Goal: Communication & Community: Answer question/provide support

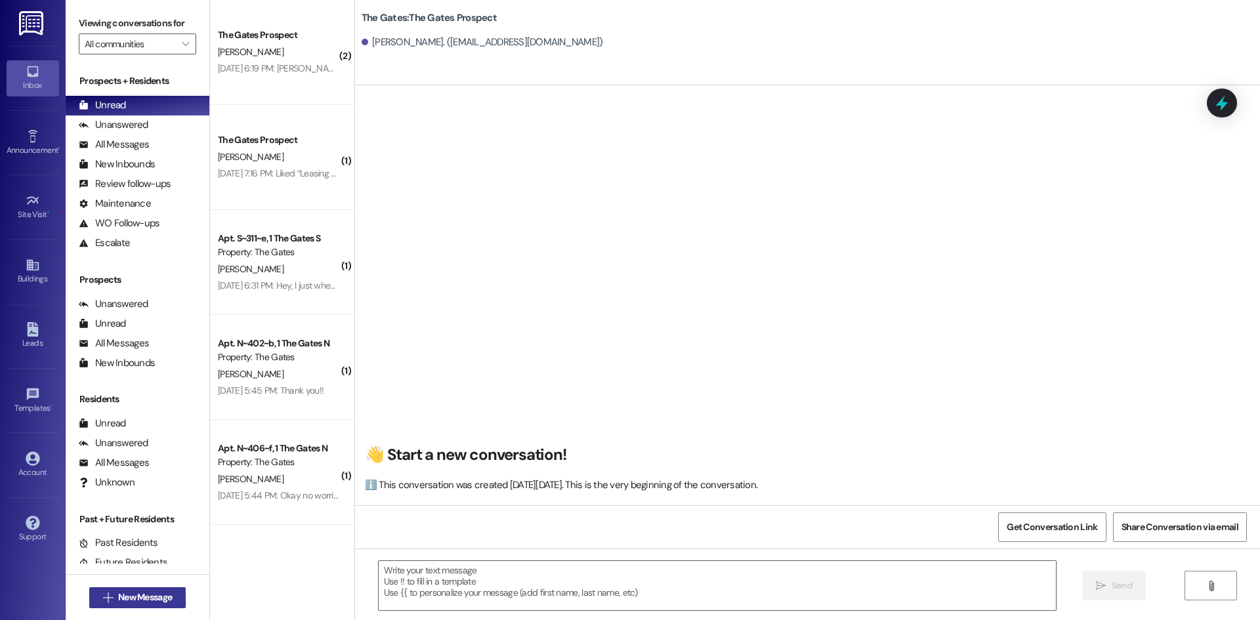
click at [133, 590] on button " New Message" at bounding box center [137, 597] width 97 height 21
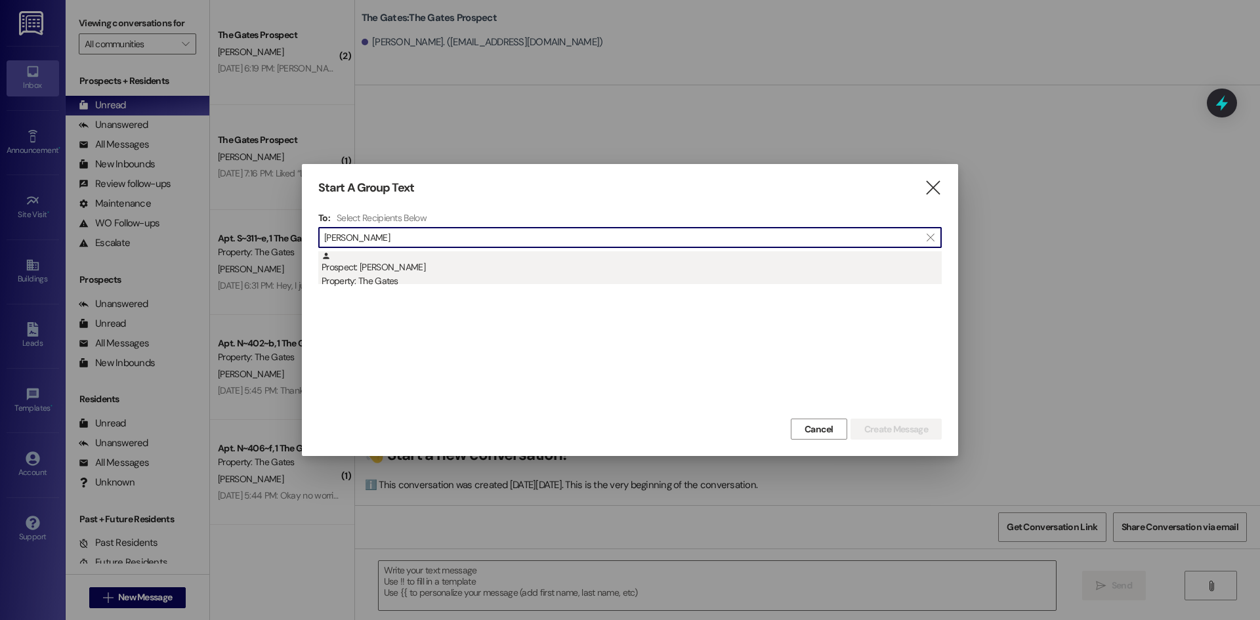
type input "[PERSON_NAME]"
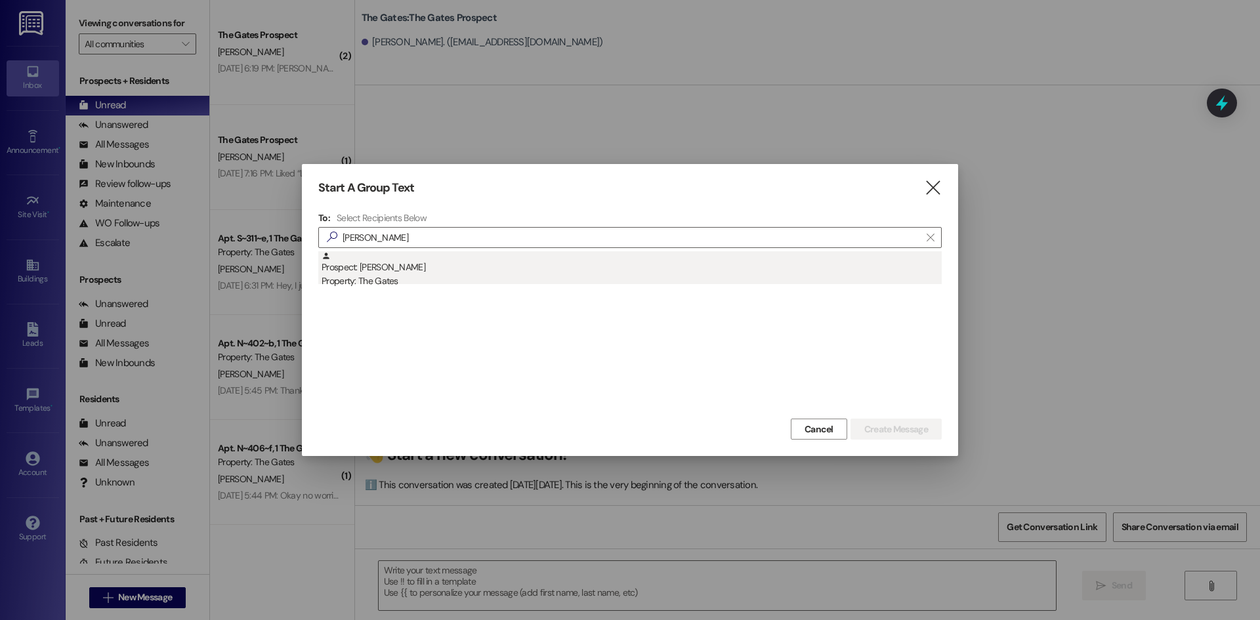
click at [427, 262] on div "Prospect: [PERSON_NAME] Property: The Gates" at bounding box center [632, 269] width 620 height 37
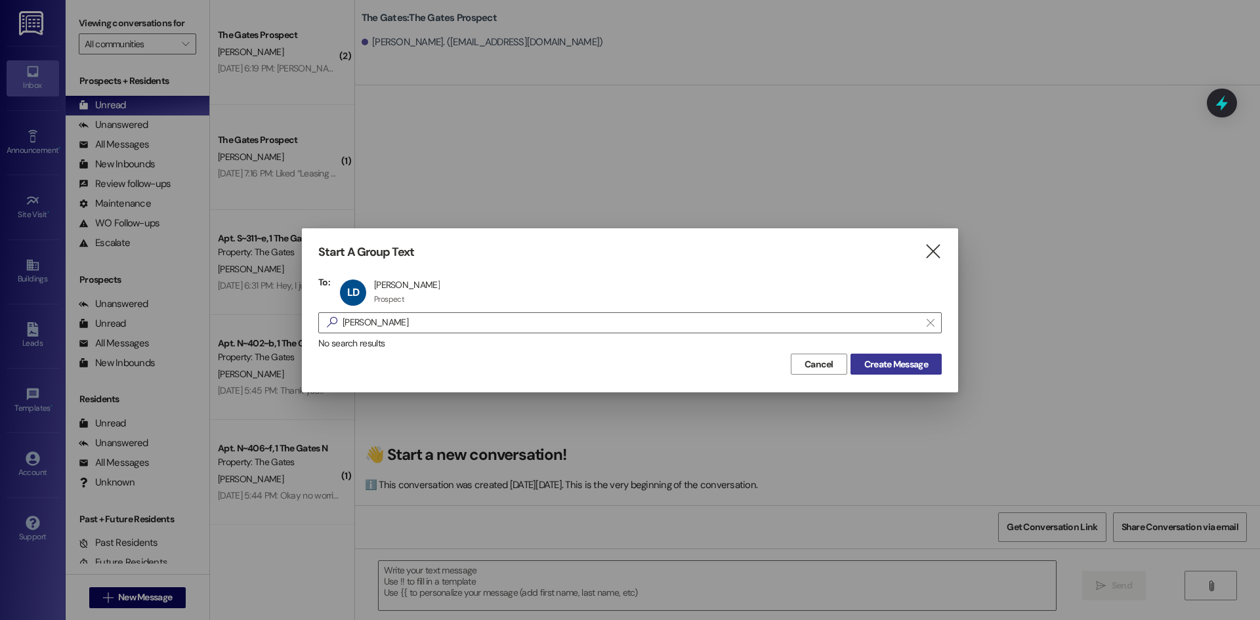
click at [910, 366] on span "Create Message" at bounding box center [896, 365] width 64 height 14
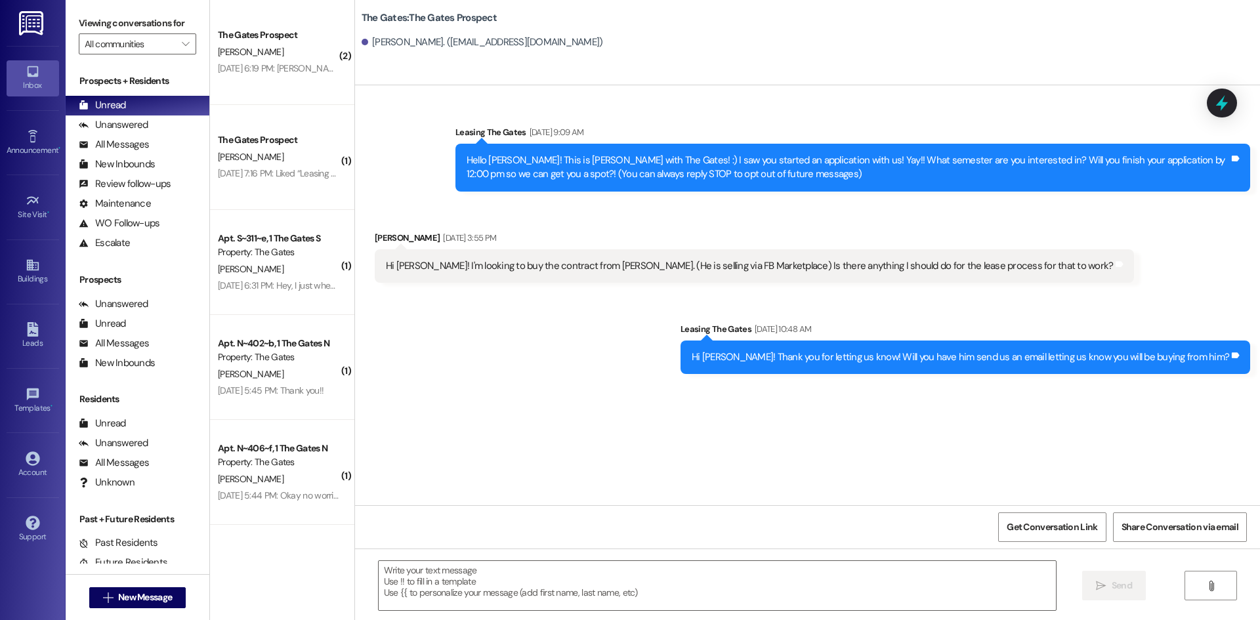
click at [457, 618] on div " Send " at bounding box center [807, 598] width 905 height 98
click at [465, 602] on textarea at bounding box center [717, 585] width 677 height 49
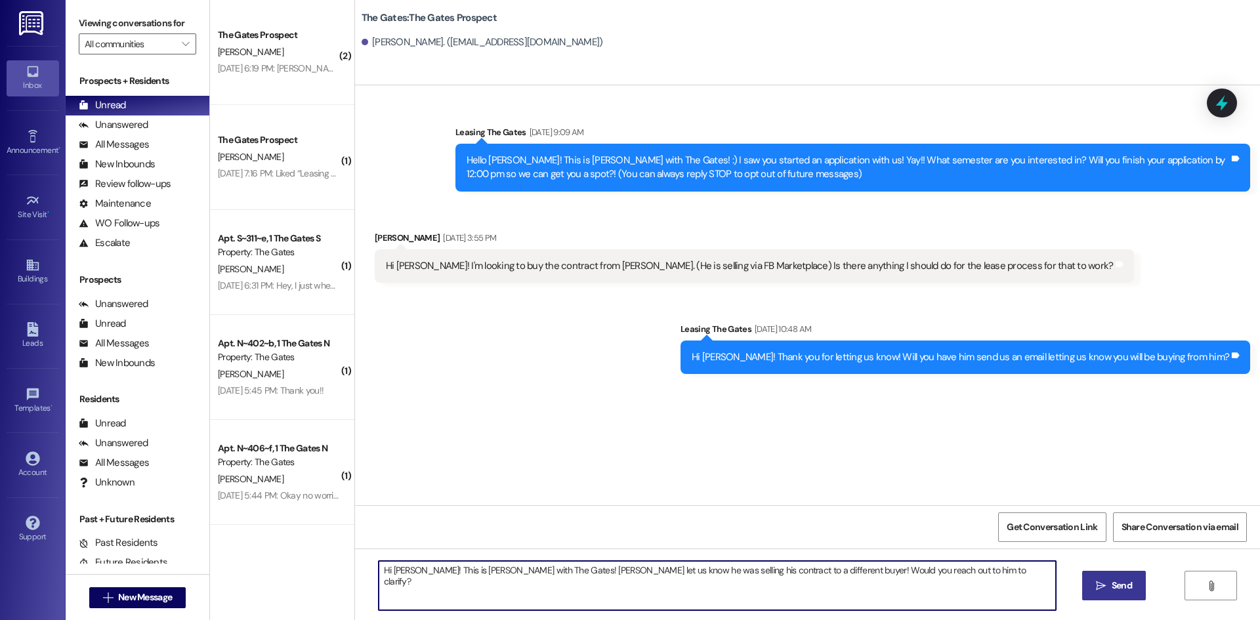
type textarea "Hi [PERSON_NAME]! This is [PERSON_NAME] with The Gates! [PERSON_NAME] let us kn…"
click at [1119, 594] on button " Send" at bounding box center [1114, 586] width 64 height 30
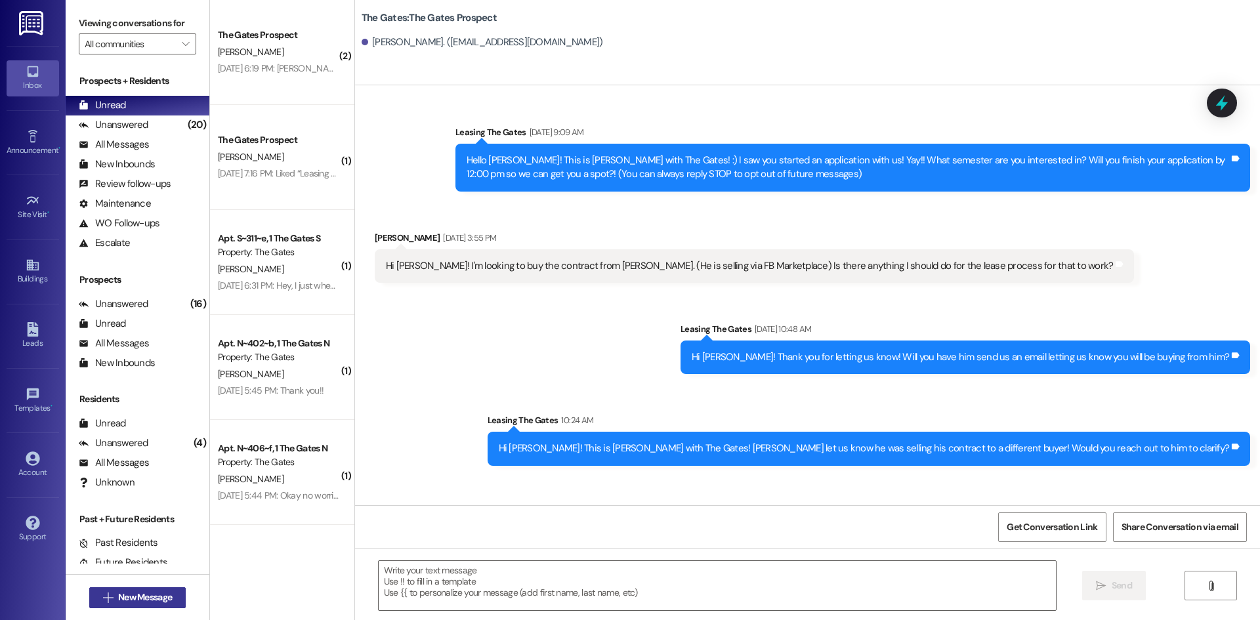
click at [156, 591] on span "New Message" at bounding box center [145, 598] width 54 height 14
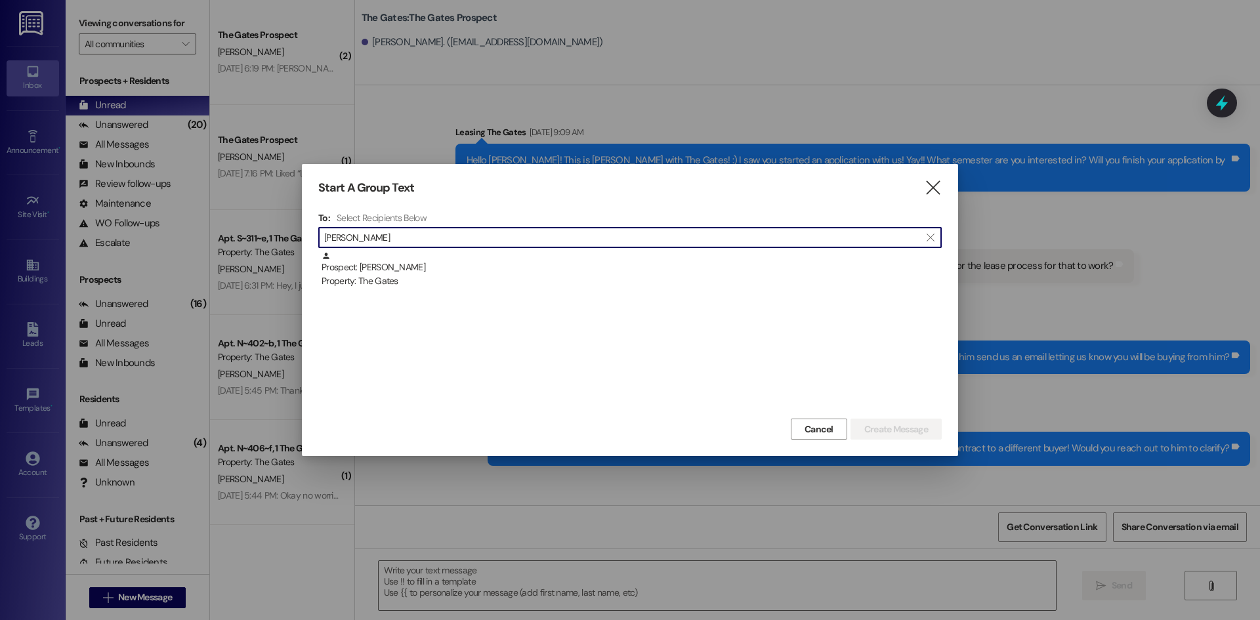
type input "[PERSON_NAME]"
click at [530, 289] on div "Prospect: [PERSON_NAME] Property: The Gates" at bounding box center [629, 333] width 623 height 164
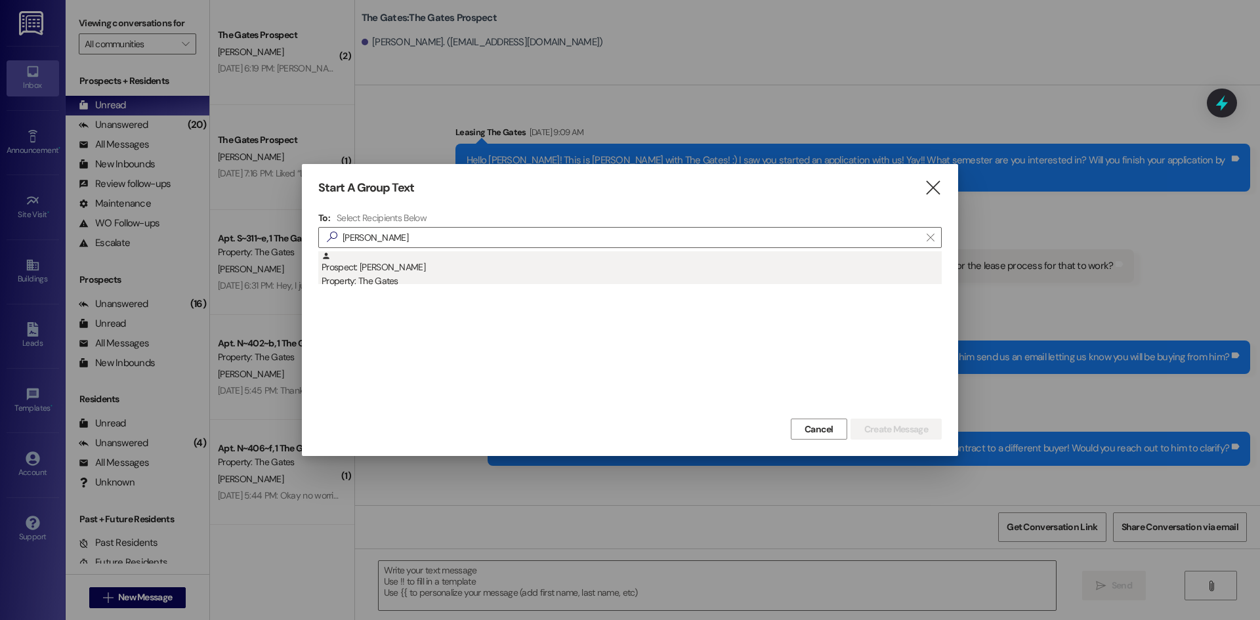
click at [512, 270] on div "Prospect: [PERSON_NAME] Property: The Gates" at bounding box center [632, 269] width 620 height 37
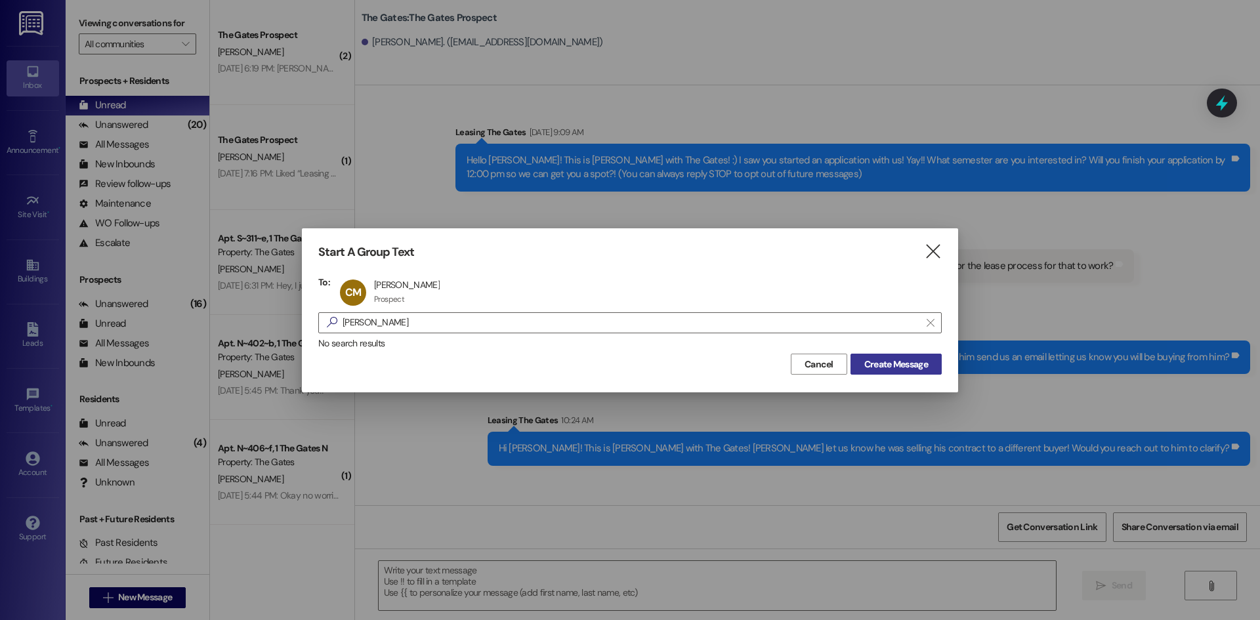
click at [910, 367] on span "Create Message" at bounding box center [896, 365] width 64 height 14
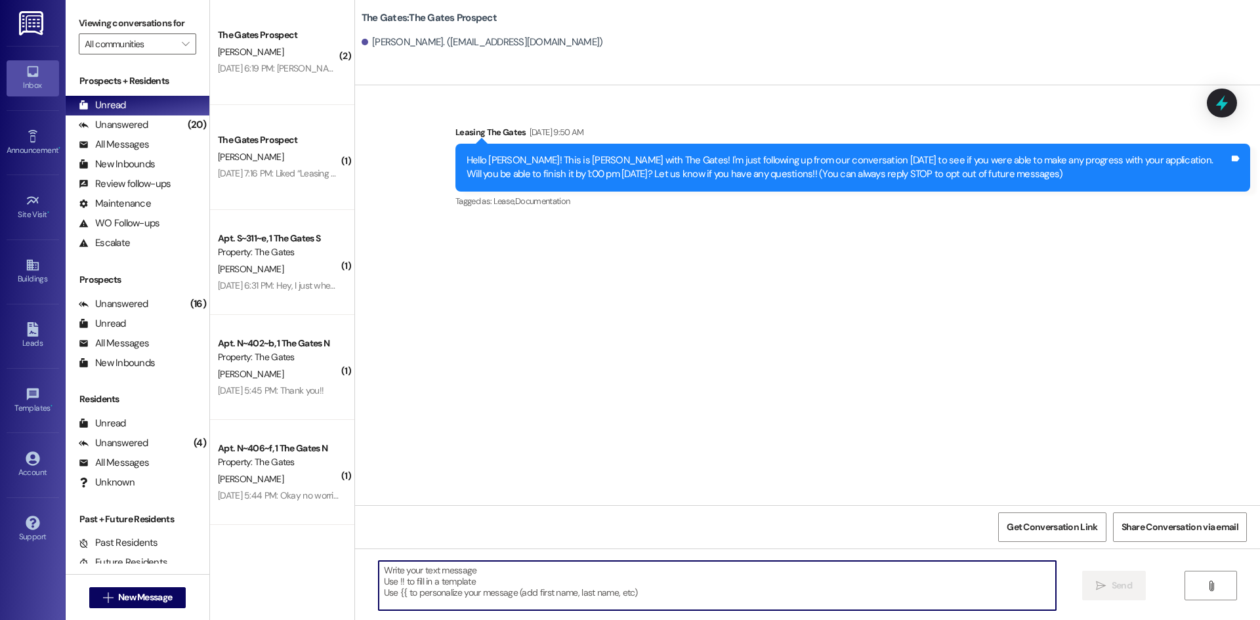
click at [442, 589] on textarea at bounding box center [717, 585] width 677 height 49
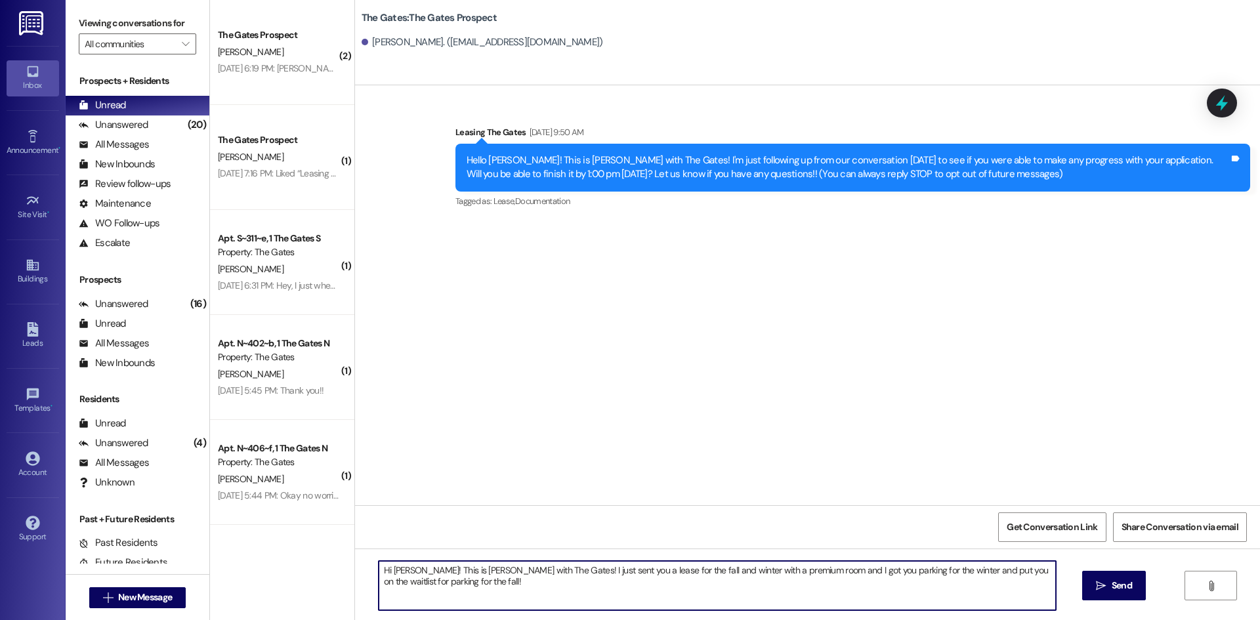
click at [475, 591] on textarea "Hi [PERSON_NAME]! This is [PERSON_NAME] with The Gates! I just sent you a lease…" at bounding box center [717, 585] width 677 height 49
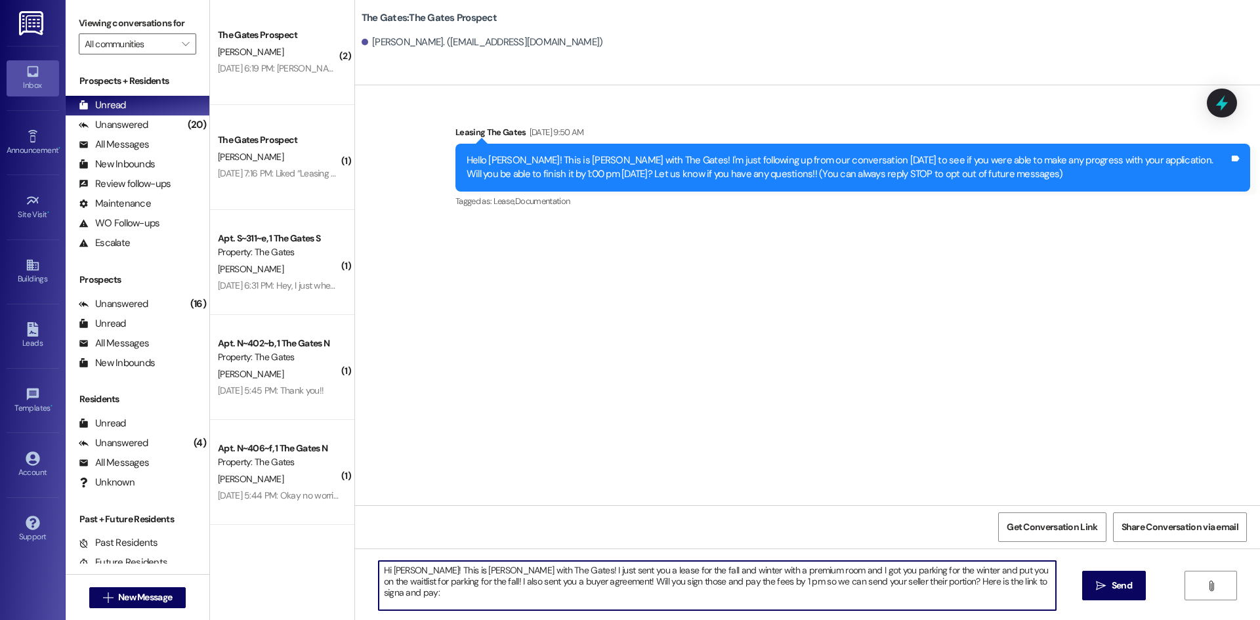
click at [1036, 585] on textarea "Hi [PERSON_NAME]! This is [PERSON_NAME] with The Gates! I just sent you a lease…" at bounding box center [717, 585] width 677 height 49
paste textarea "[URL][DOMAIN_NAME]"
type textarea "Hi [PERSON_NAME]! This is [PERSON_NAME] with The Gates! I just sent you a lease…"
click at [1125, 585] on span "Send" at bounding box center [1122, 586] width 20 height 14
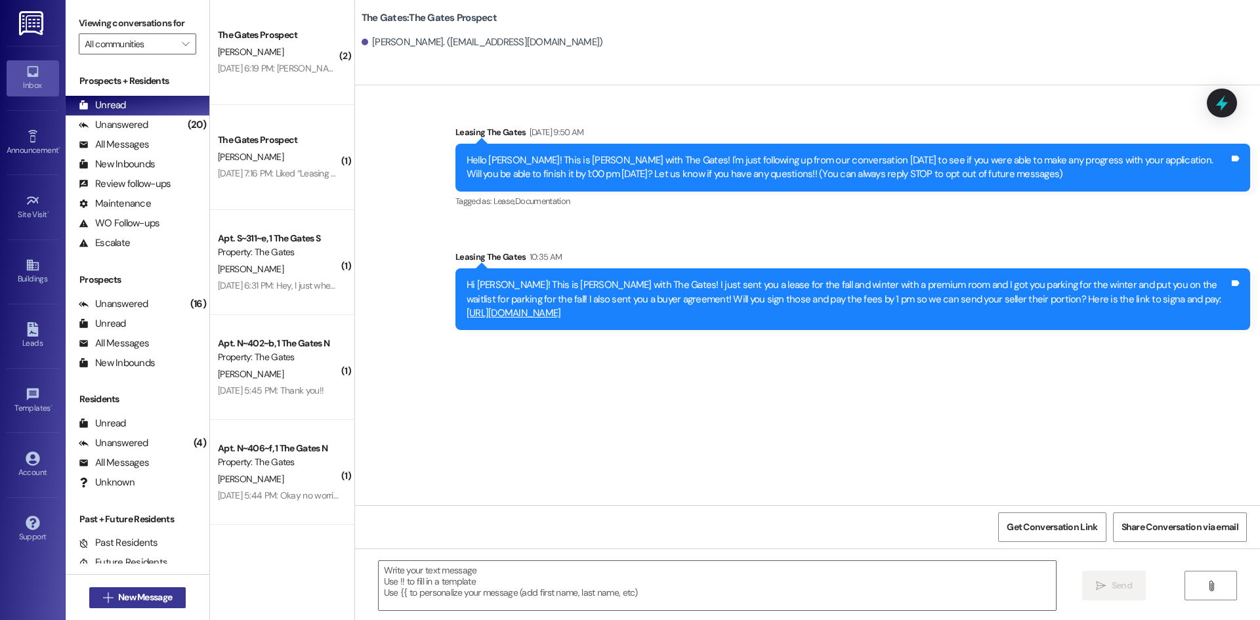
click at [148, 600] on span "New Message" at bounding box center [145, 598] width 54 height 14
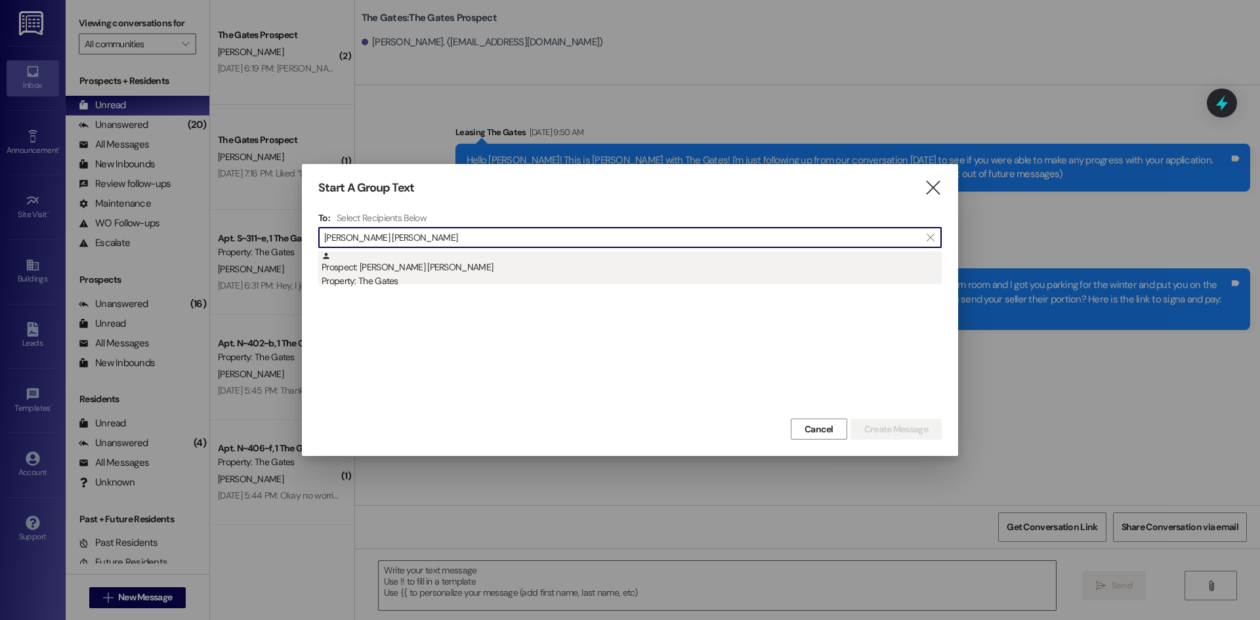
type input "[PERSON_NAME] [PERSON_NAME]"
click at [397, 282] on div "Property: The Gates" at bounding box center [632, 281] width 620 height 14
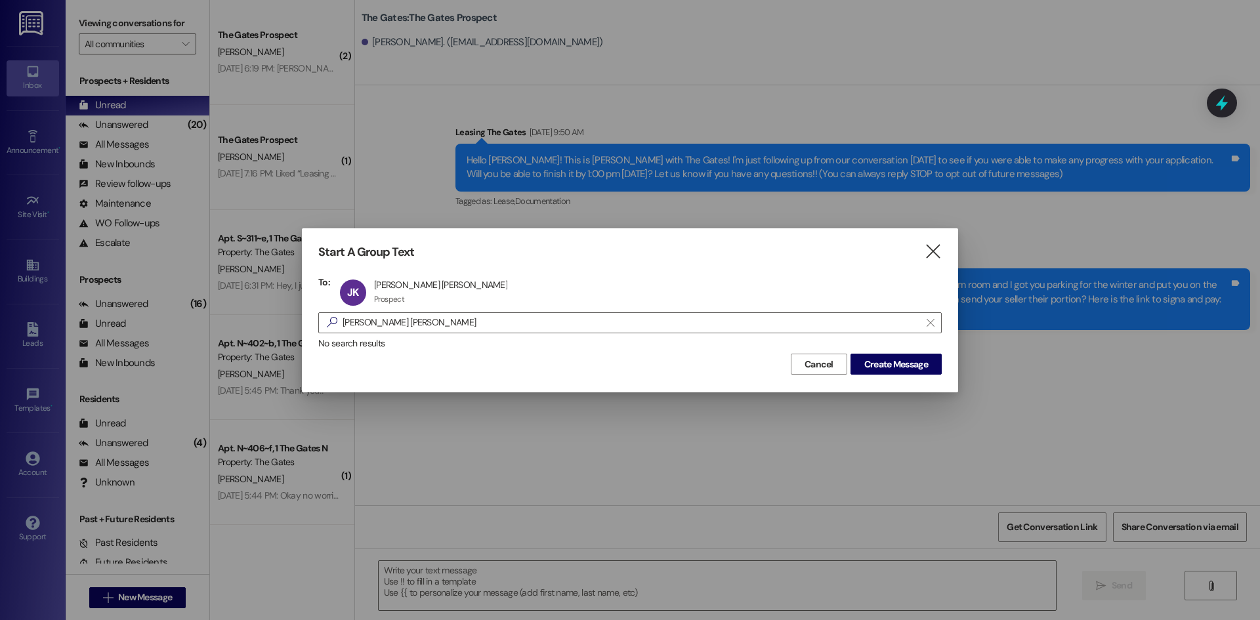
click at [887, 364] on span "Create Message" at bounding box center [896, 365] width 64 height 14
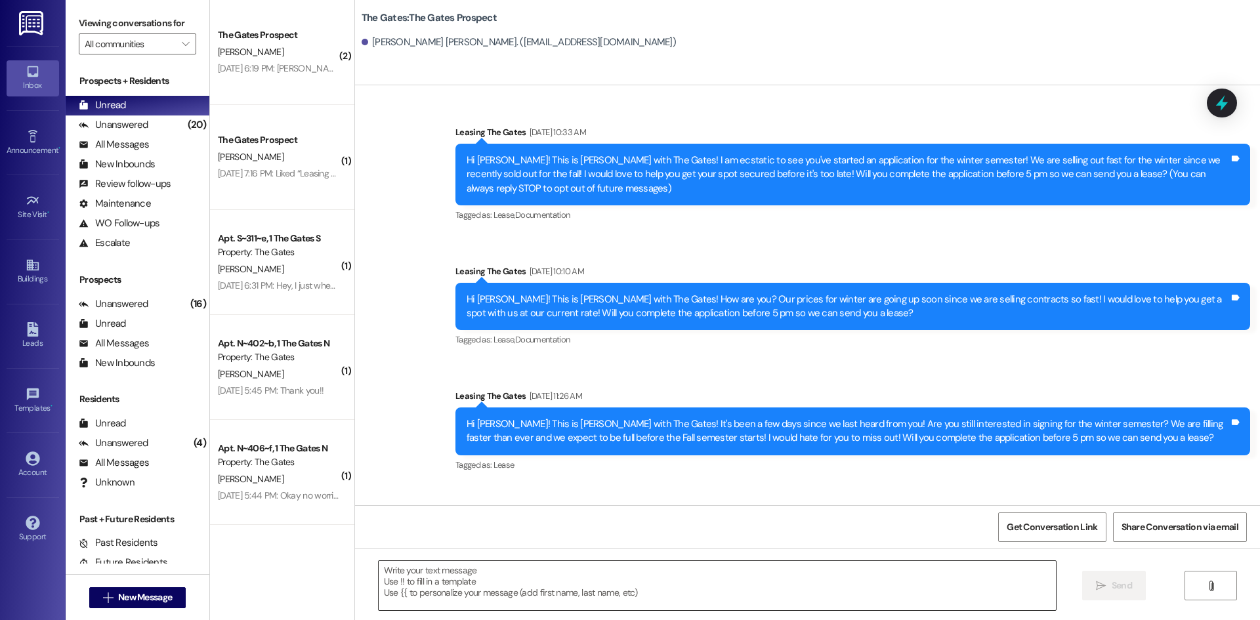
click at [444, 592] on textarea at bounding box center [717, 585] width 677 height 49
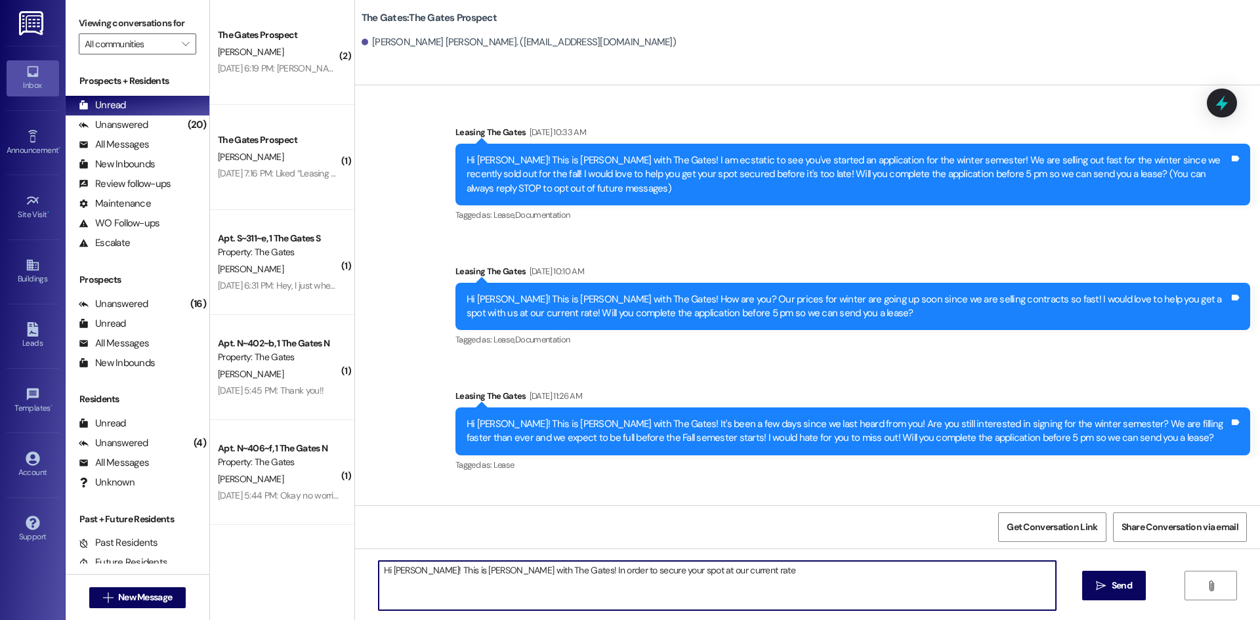
drag, startPoint x: 736, startPoint y: 573, endPoint x: 543, endPoint y: 568, distance: 193.0
click at [543, 568] on textarea "Hi [PERSON_NAME]! This is [PERSON_NAME] with The Gates! In order to secure your…" at bounding box center [717, 585] width 677 height 49
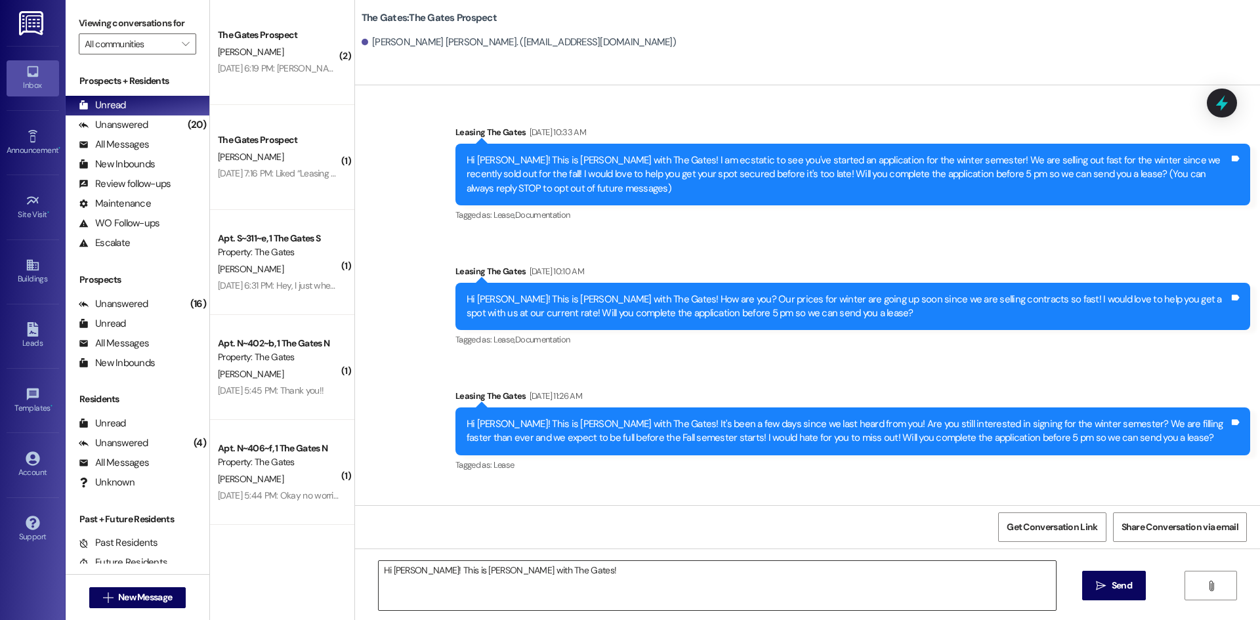
click at [587, 585] on textarea "Hi [PERSON_NAME]! This is [PERSON_NAME] with The Gates!" at bounding box center [717, 585] width 677 height 49
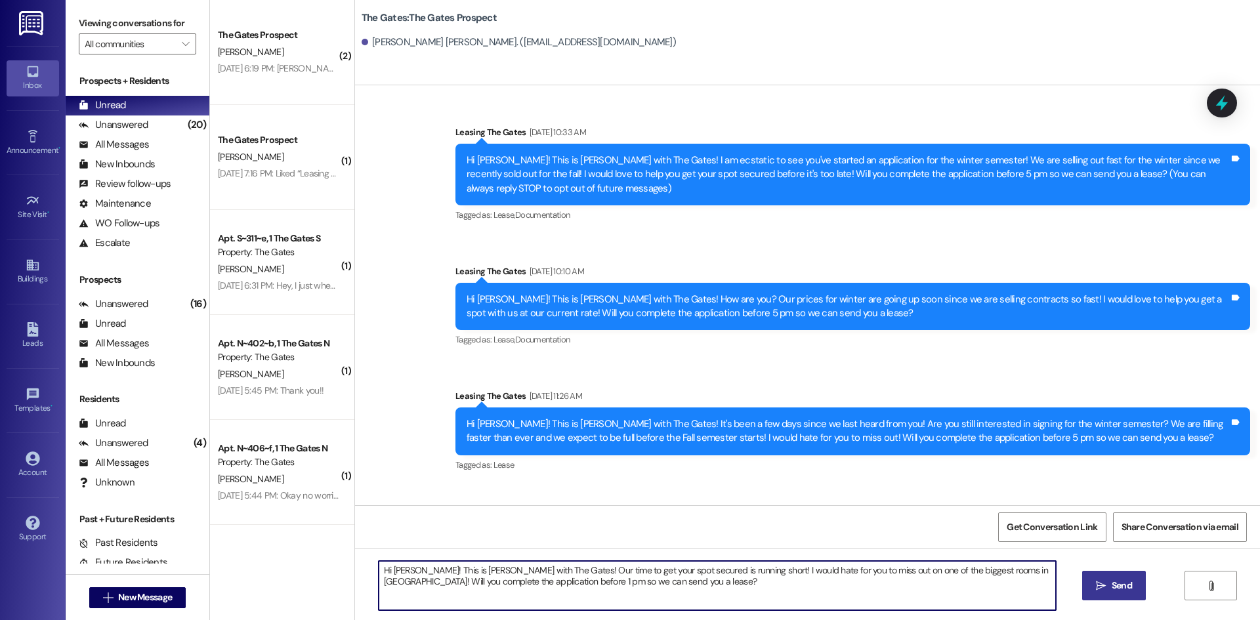
type textarea "Hi [PERSON_NAME]! This is [PERSON_NAME] with The Gates! Our time to get your sp…"
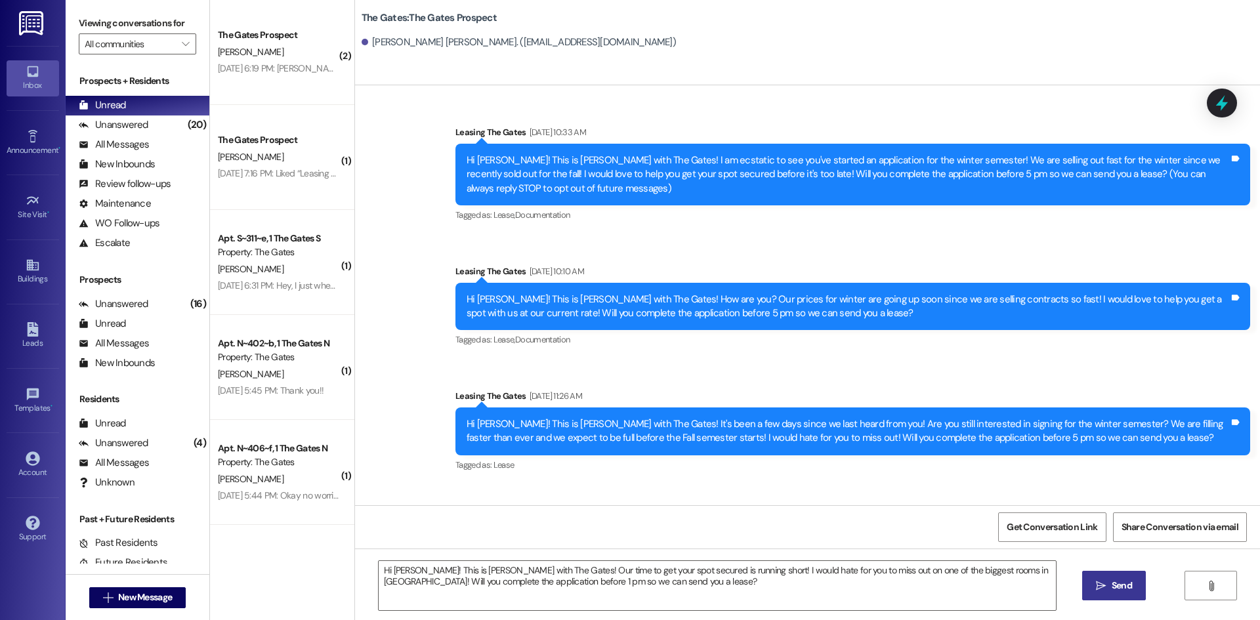
click at [1093, 592] on span " Send" at bounding box center [1113, 586] width 41 height 14
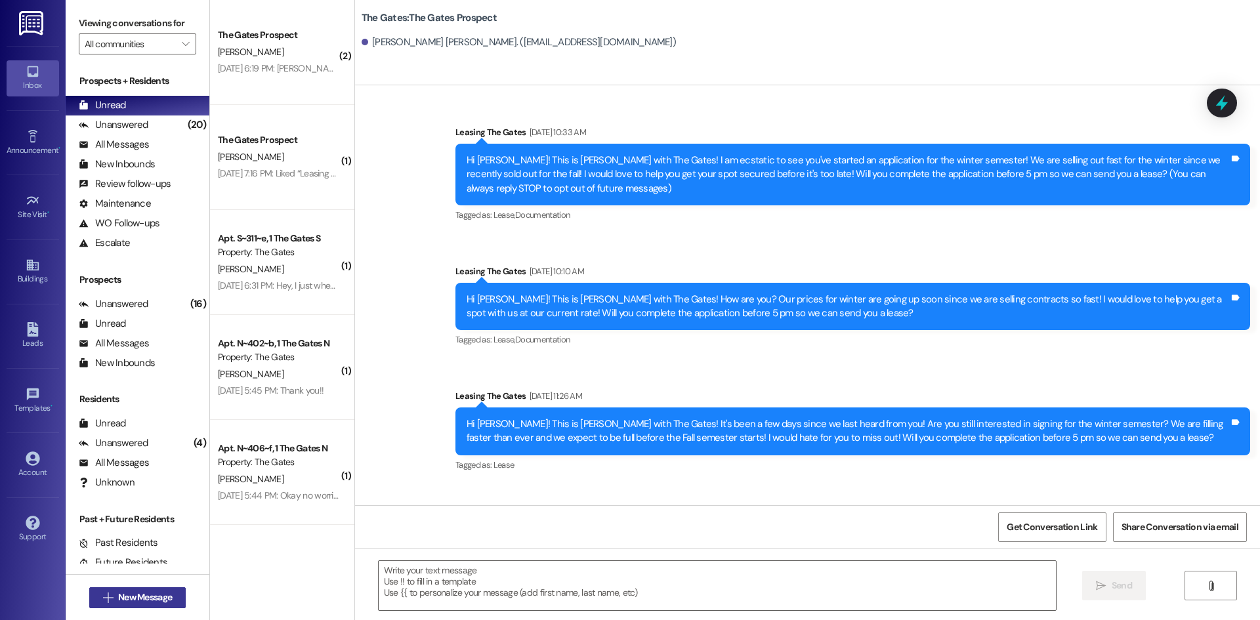
click at [122, 600] on span "New Message" at bounding box center [145, 598] width 54 height 14
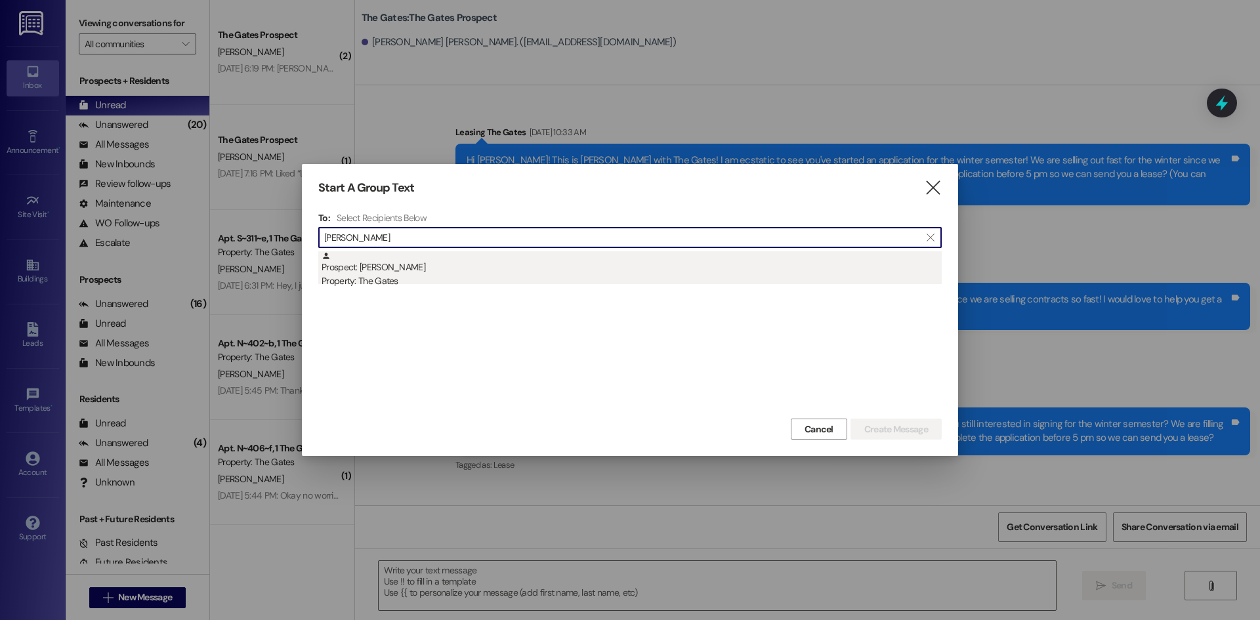
type input "[PERSON_NAME]"
click at [450, 275] on div "Property: The Gates" at bounding box center [632, 281] width 620 height 14
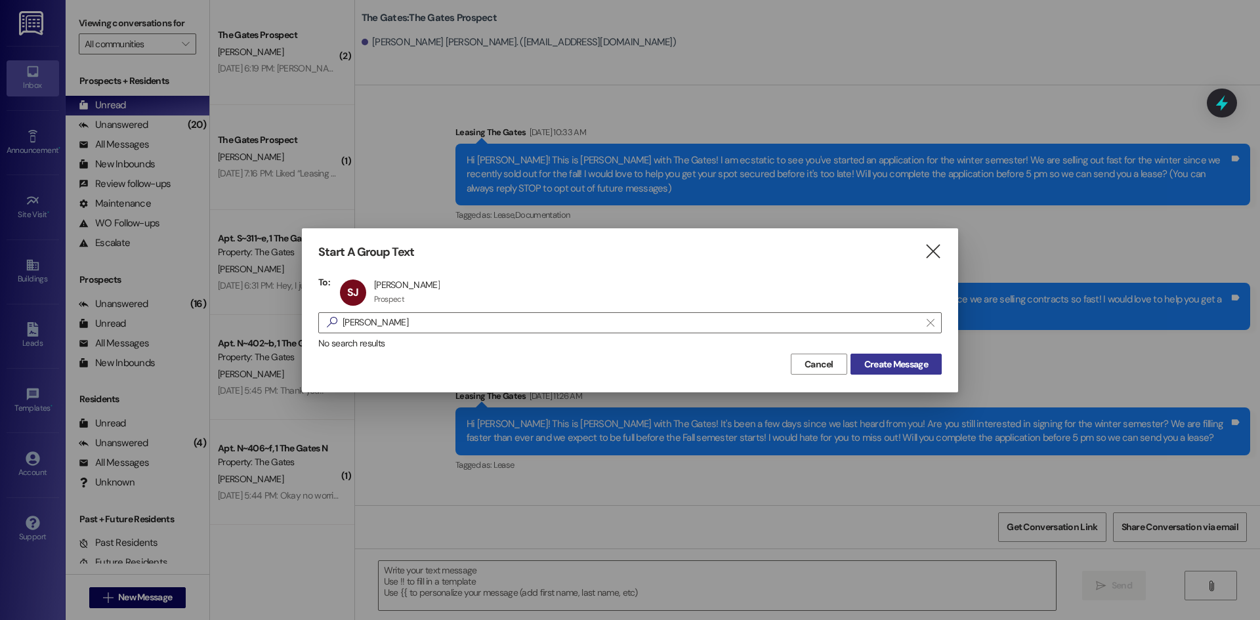
click at [879, 364] on span "Create Message" at bounding box center [896, 365] width 64 height 14
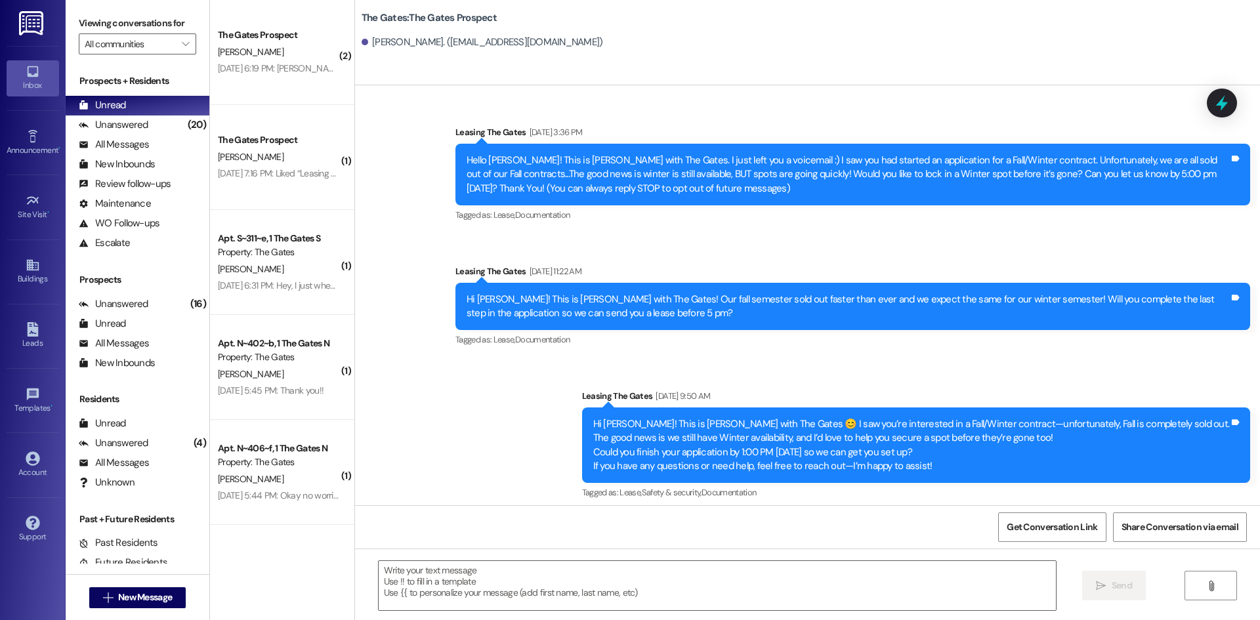
click at [407, 579] on textarea at bounding box center [717, 585] width 677 height 49
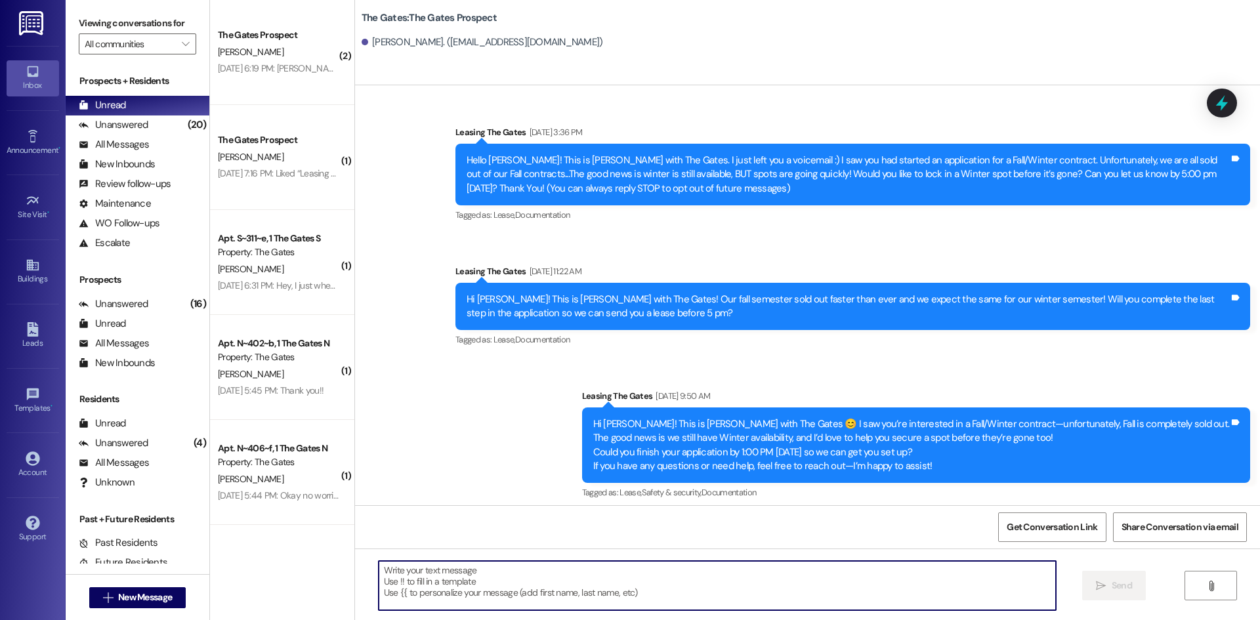
paste textarea "Hi [PERSON_NAME]! This is [PERSON_NAME] with The Gates! Our time to get your sp…"
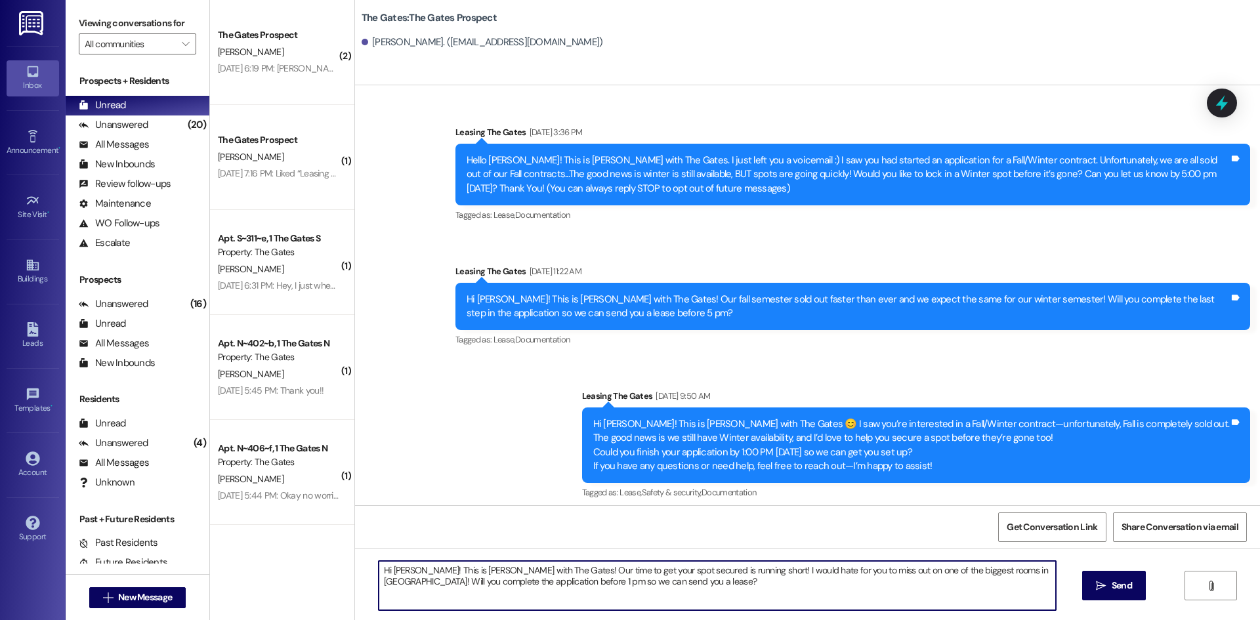
click at [411, 572] on textarea "Hi [PERSON_NAME]! This is [PERSON_NAME] with The Gates! Our time to get your sp…" at bounding box center [717, 585] width 677 height 49
click at [642, 568] on textarea "Hi [PERSON_NAME]! This is [PERSON_NAME] with The Gates! Our time to get your sp…" at bounding box center [717, 585] width 677 height 49
type textarea "Hi [PERSON_NAME]! This is [PERSON_NAME] with The Gates! Our time to get your sp…"
click at [1117, 598] on button " Send" at bounding box center [1114, 586] width 64 height 30
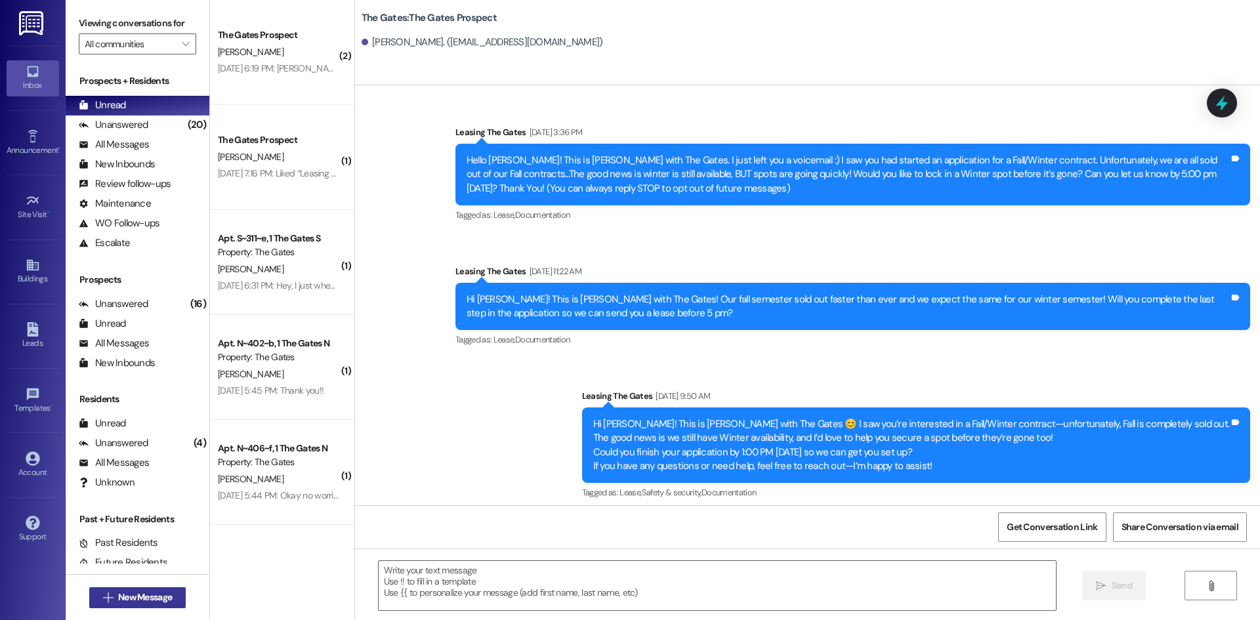
click at [146, 601] on span "New Message" at bounding box center [145, 598] width 54 height 14
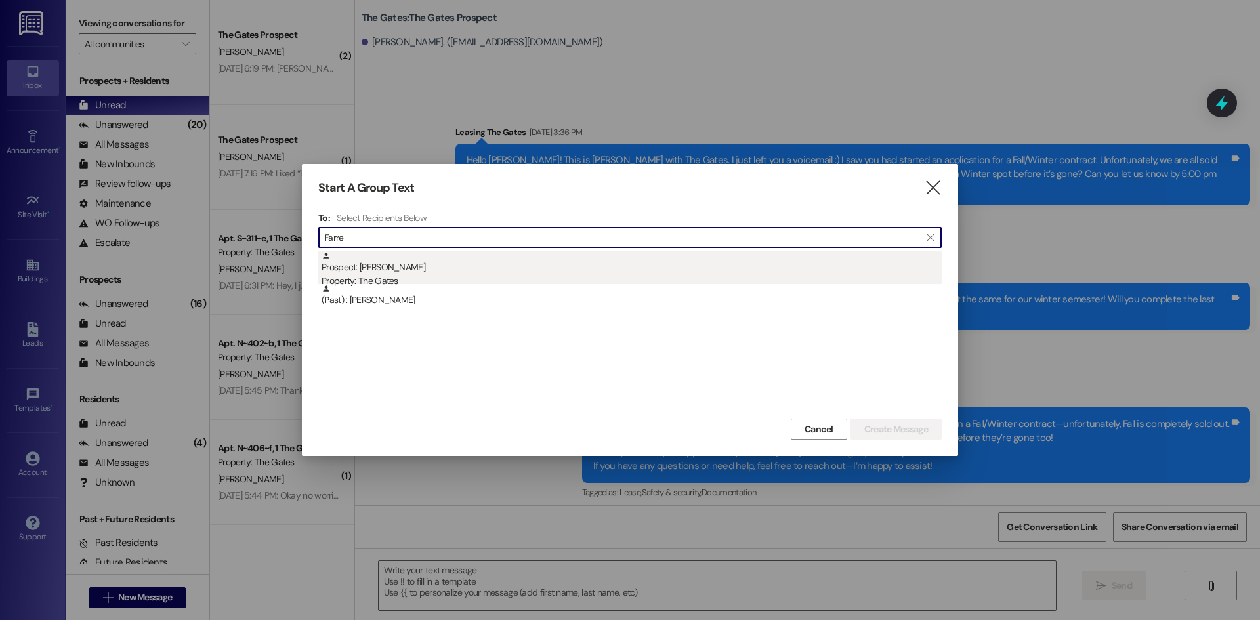
type input "Farre"
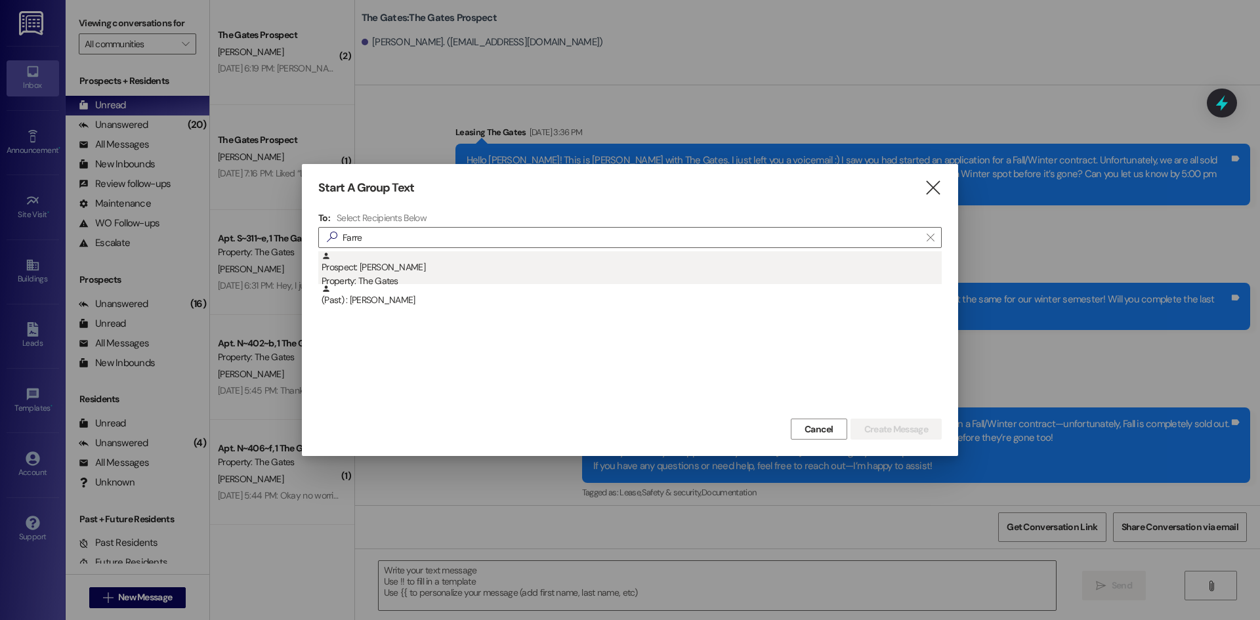
click at [375, 256] on div "Prospect: [PERSON_NAME] Property: The Gates" at bounding box center [632, 269] width 620 height 37
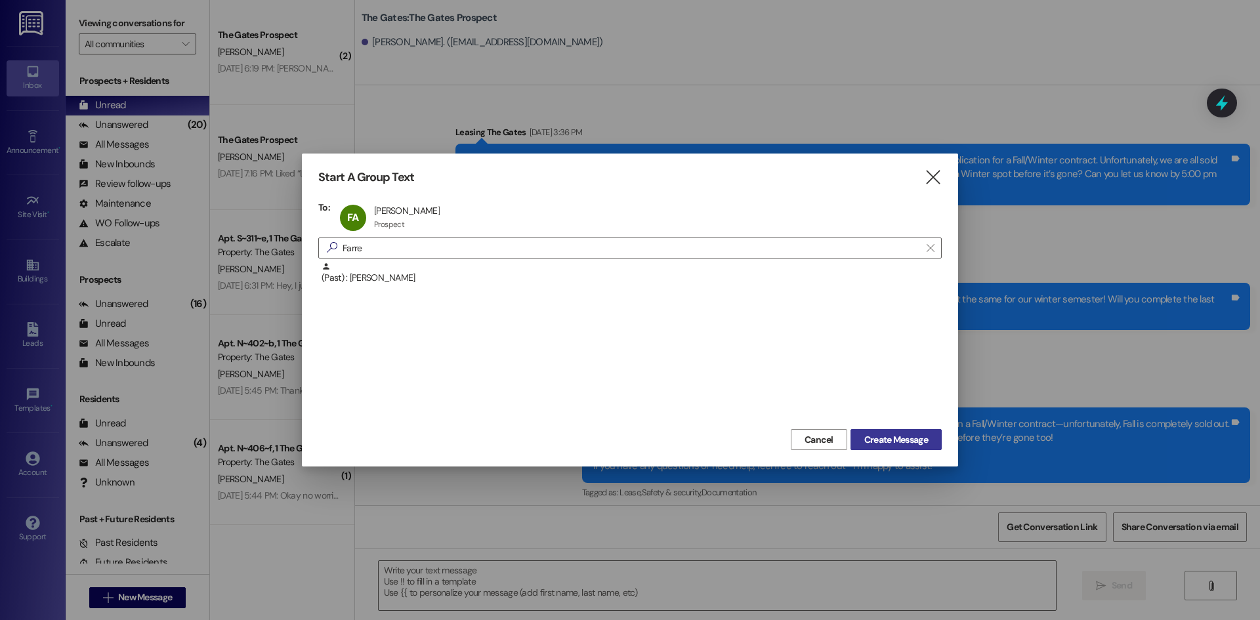
click at [889, 434] on span "Create Message" at bounding box center [896, 440] width 64 height 14
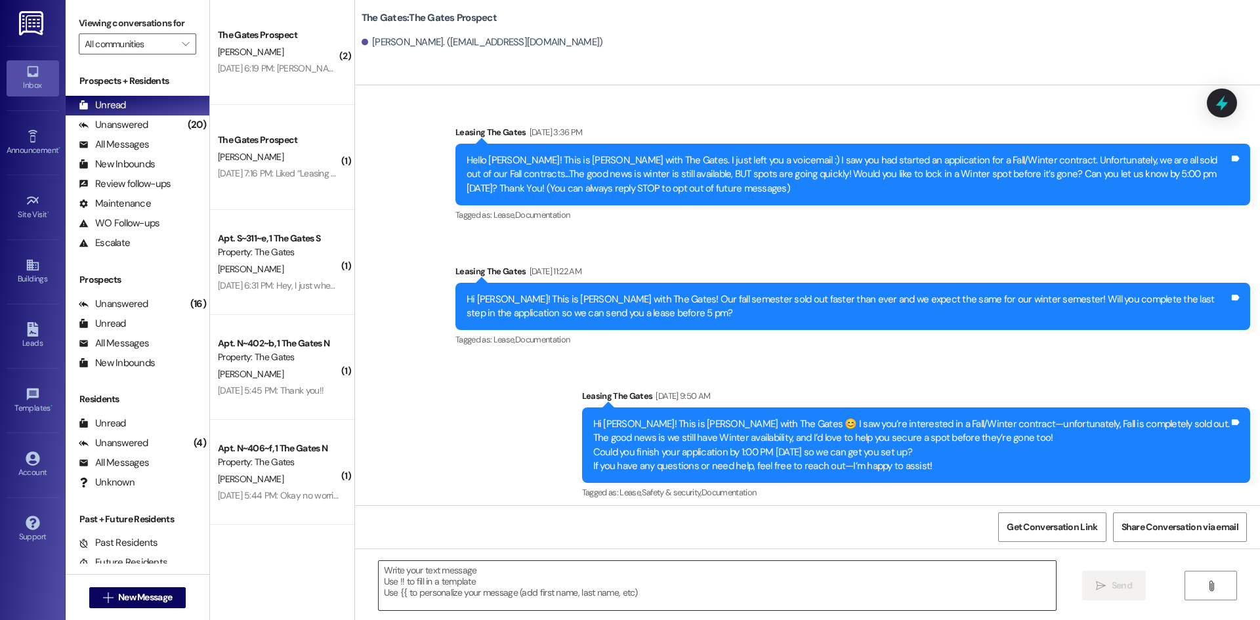
click at [469, 594] on textarea at bounding box center [717, 585] width 677 height 49
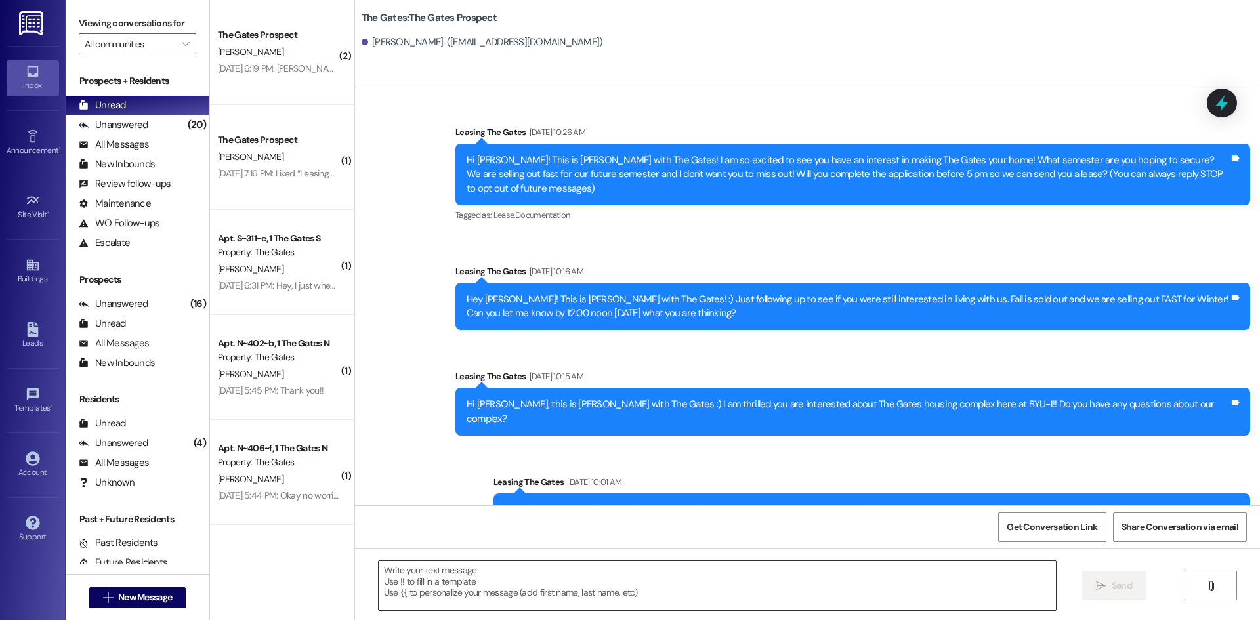
click at [400, 583] on textarea at bounding box center [717, 585] width 677 height 49
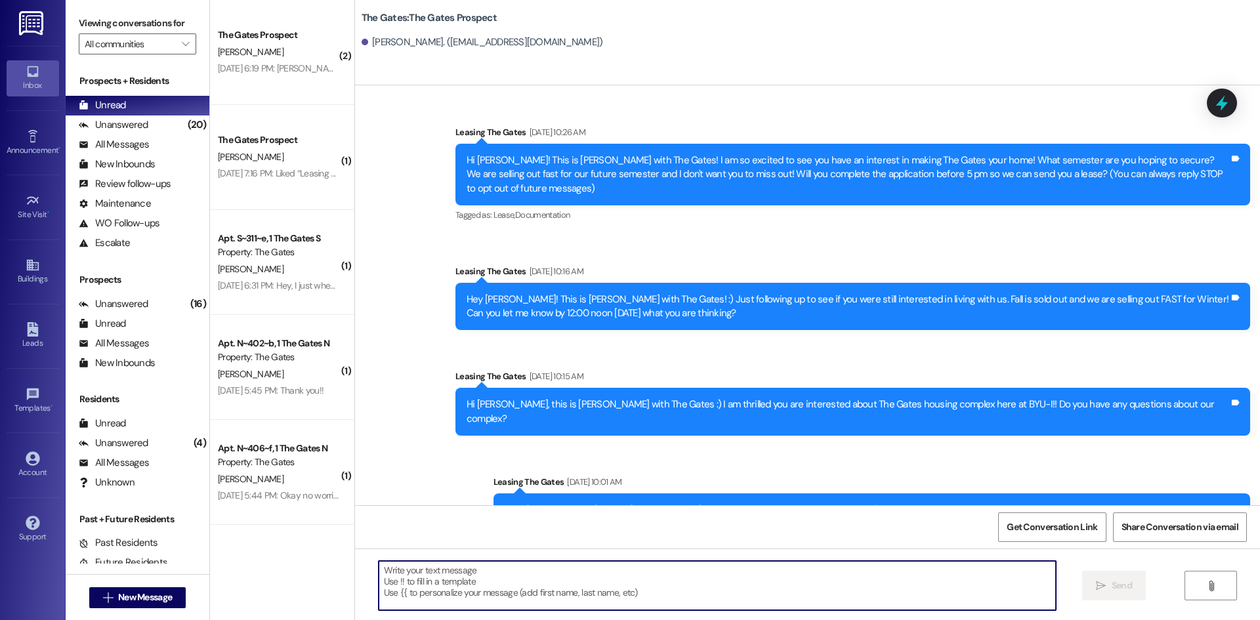
paste textarea "Hi [PERSON_NAME]! This is [PERSON_NAME] with The Gates! Our time to get your sp…"
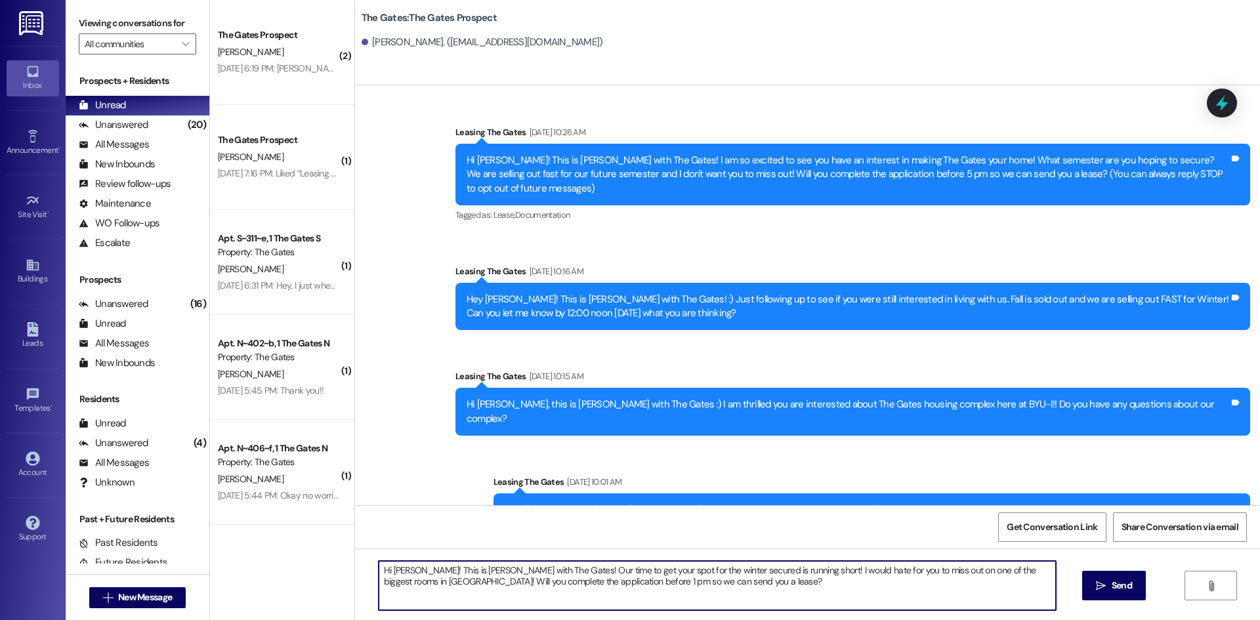
click at [407, 568] on textarea "Hi [PERSON_NAME]! This is [PERSON_NAME] with The Gates! Our time to get your sp…" at bounding box center [717, 585] width 677 height 49
type textarea "Hi [PERSON_NAME]! This is [PERSON_NAME] with The Gates! Our time to get your sp…"
click at [1109, 579] on span "Send" at bounding box center [1122, 586] width 26 height 14
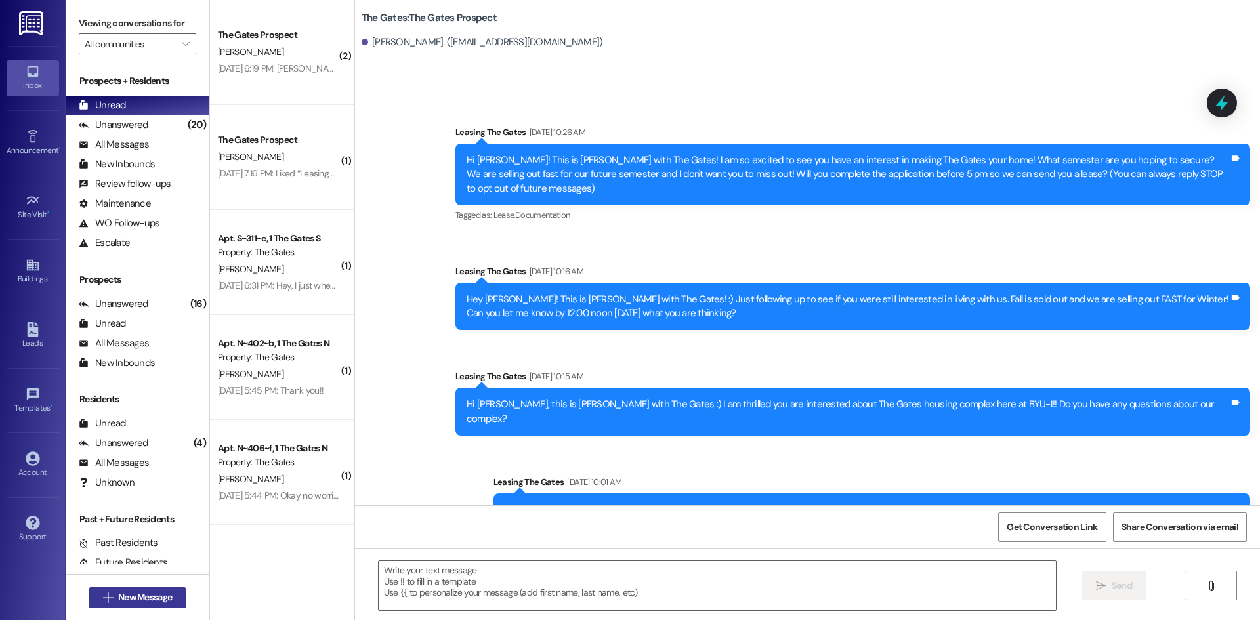
click at [123, 591] on span "New Message" at bounding box center [145, 598] width 54 height 14
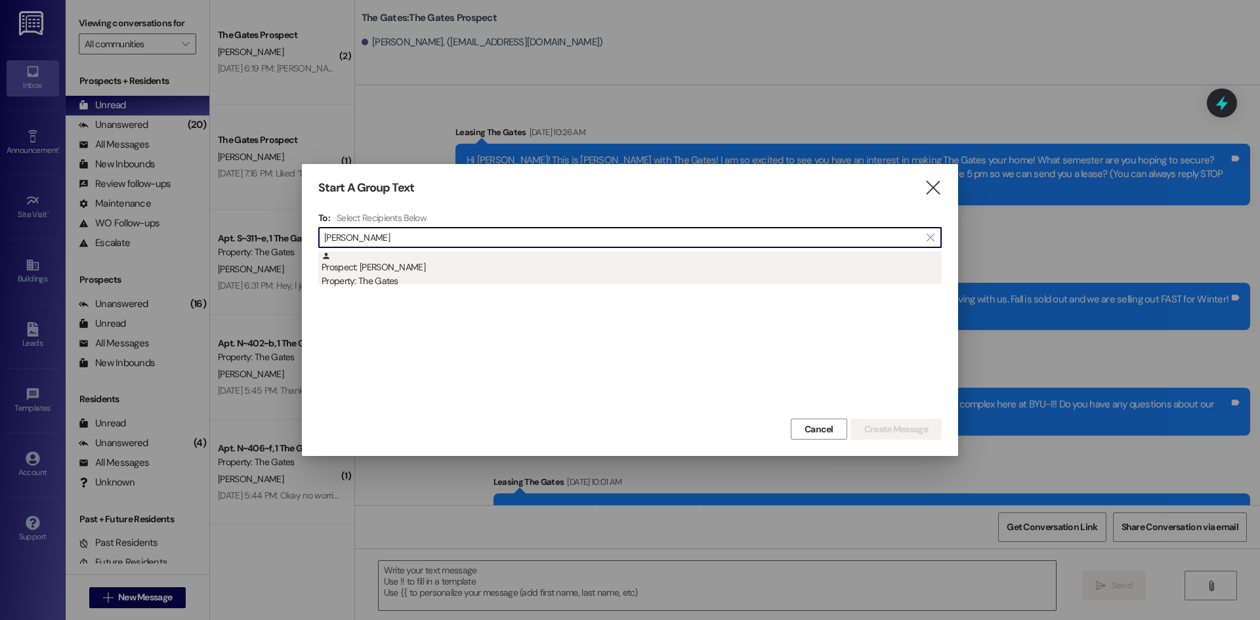
type input "[PERSON_NAME]"
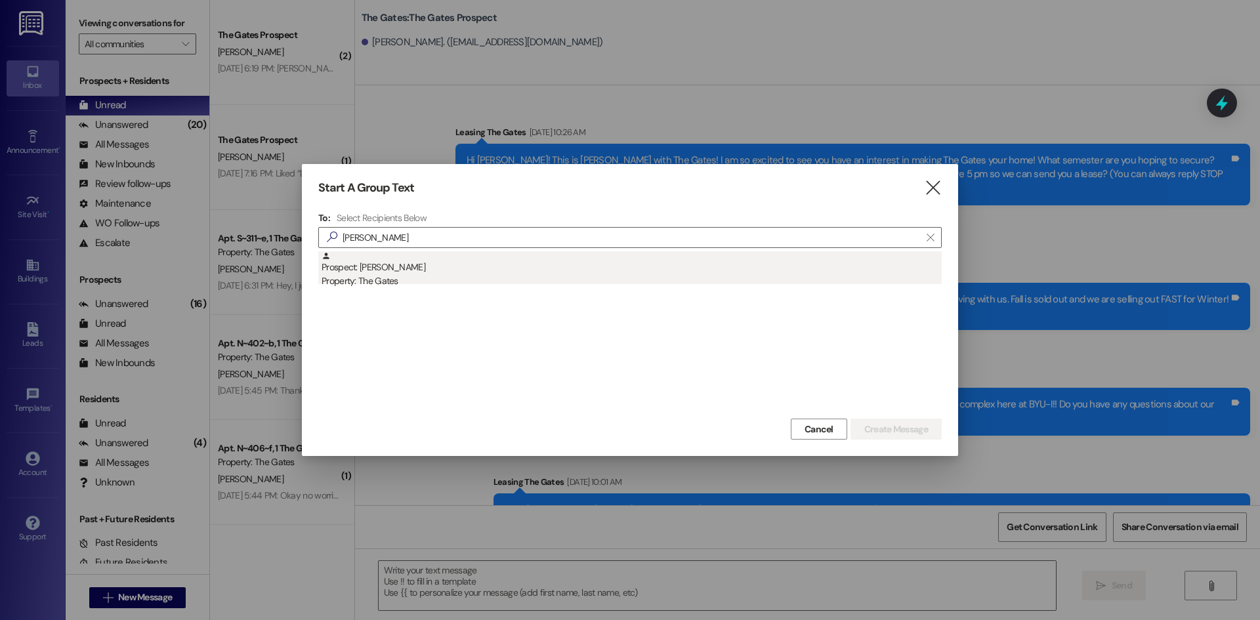
click at [394, 274] on div "Property: The Gates" at bounding box center [632, 281] width 620 height 14
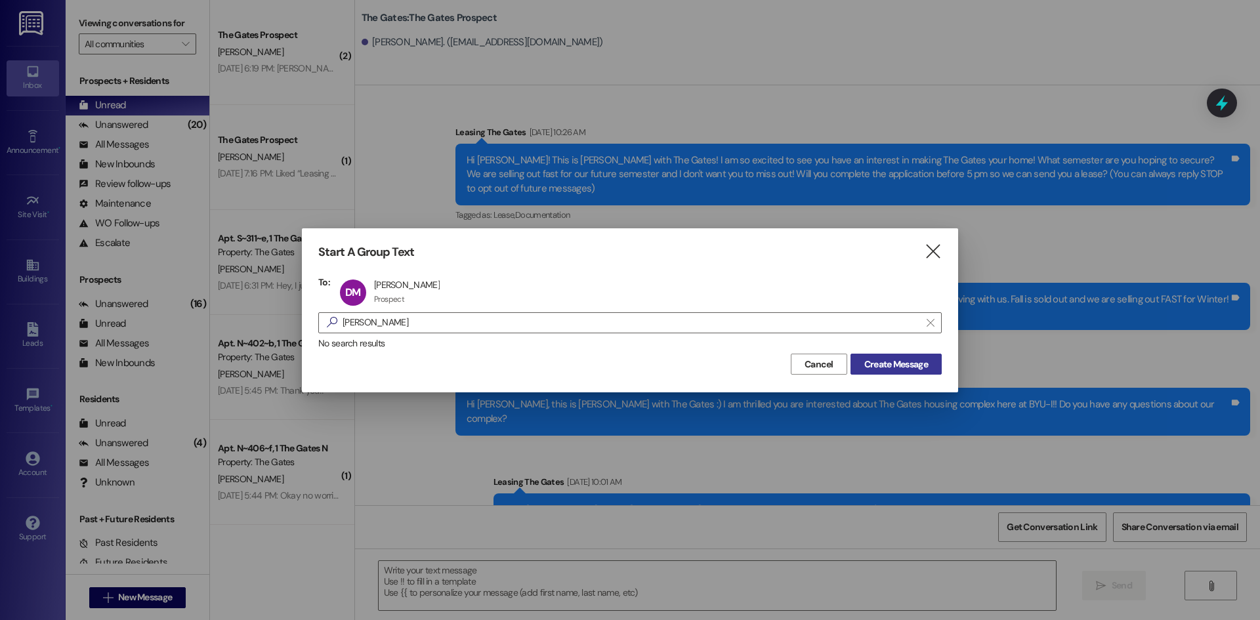
click at [898, 365] on span "Create Message" at bounding box center [896, 365] width 64 height 14
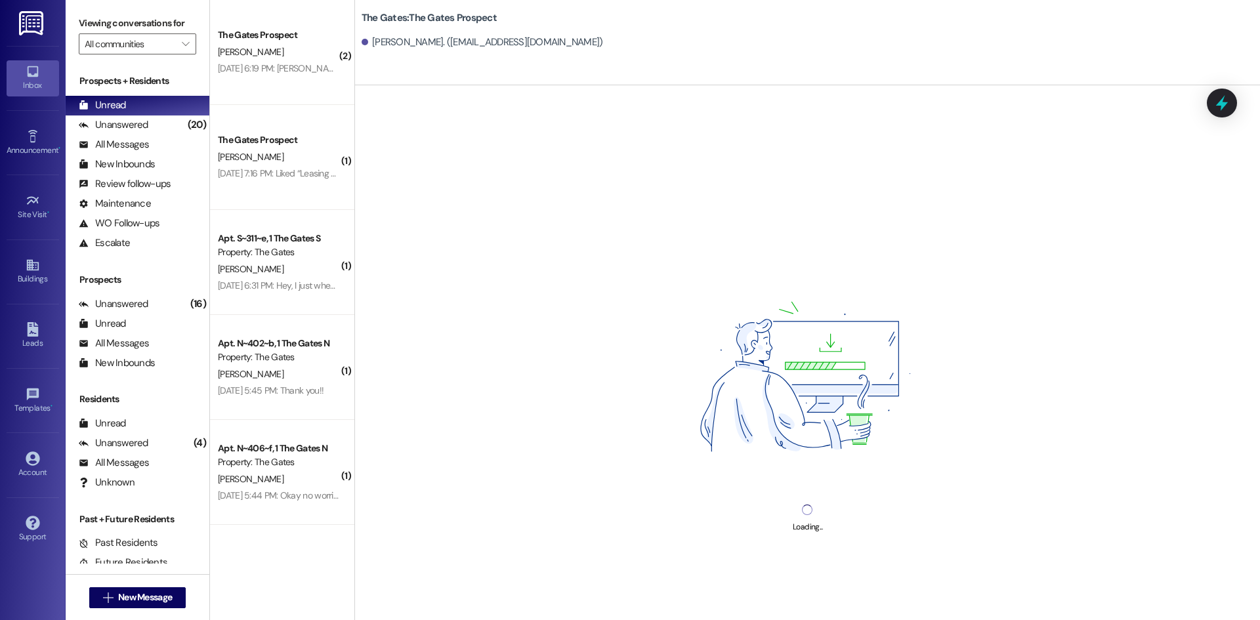
click at [458, 589] on div "Loading..." at bounding box center [807, 395] width 905 height 620
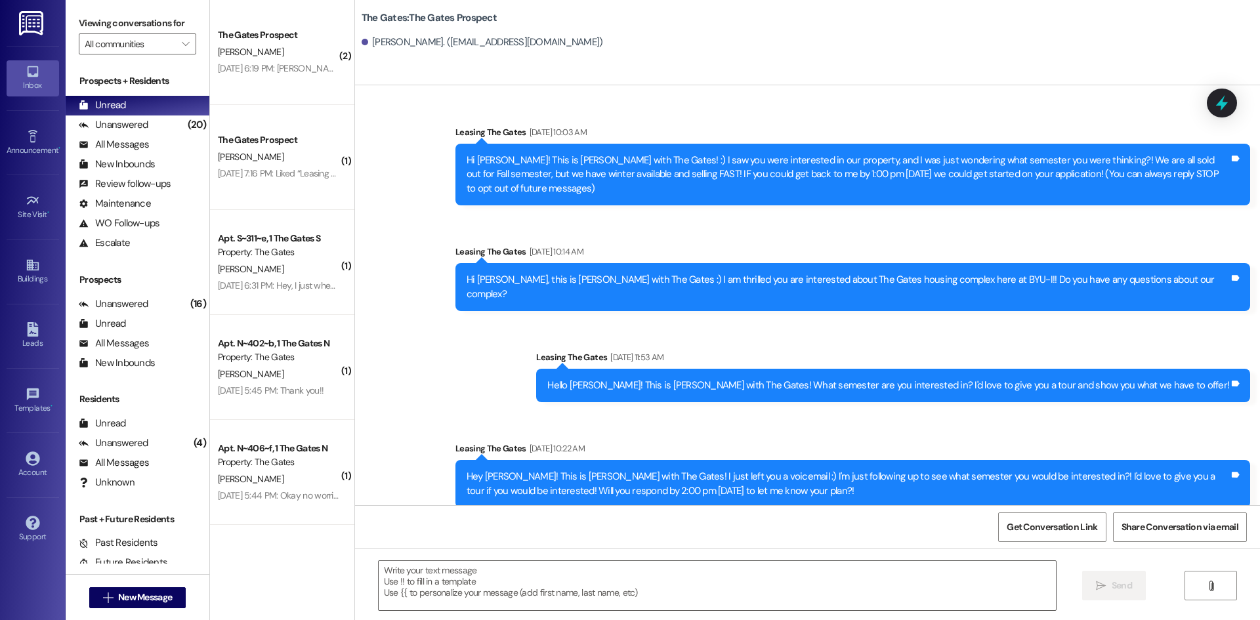
click at [458, 589] on textarea at bounding box center [717, 585] width 677 height 49
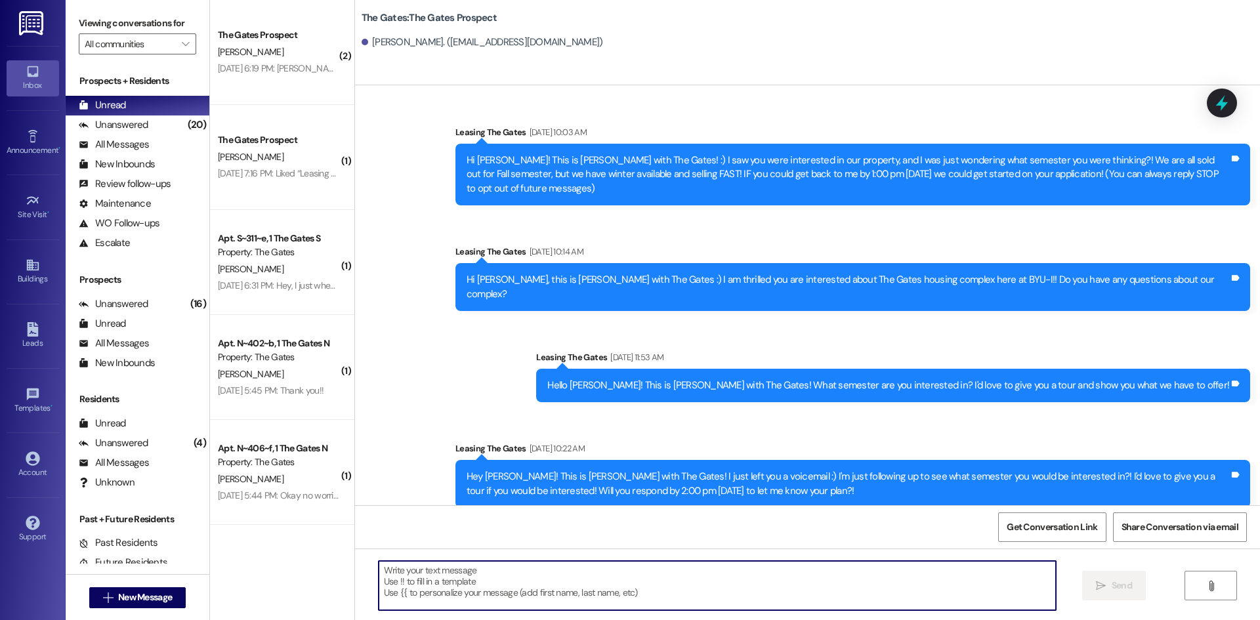
paste textarea "Hi [PERSON_NAME]! This is [PERSON_NAME] with The Gates! Our time to get your sp…"
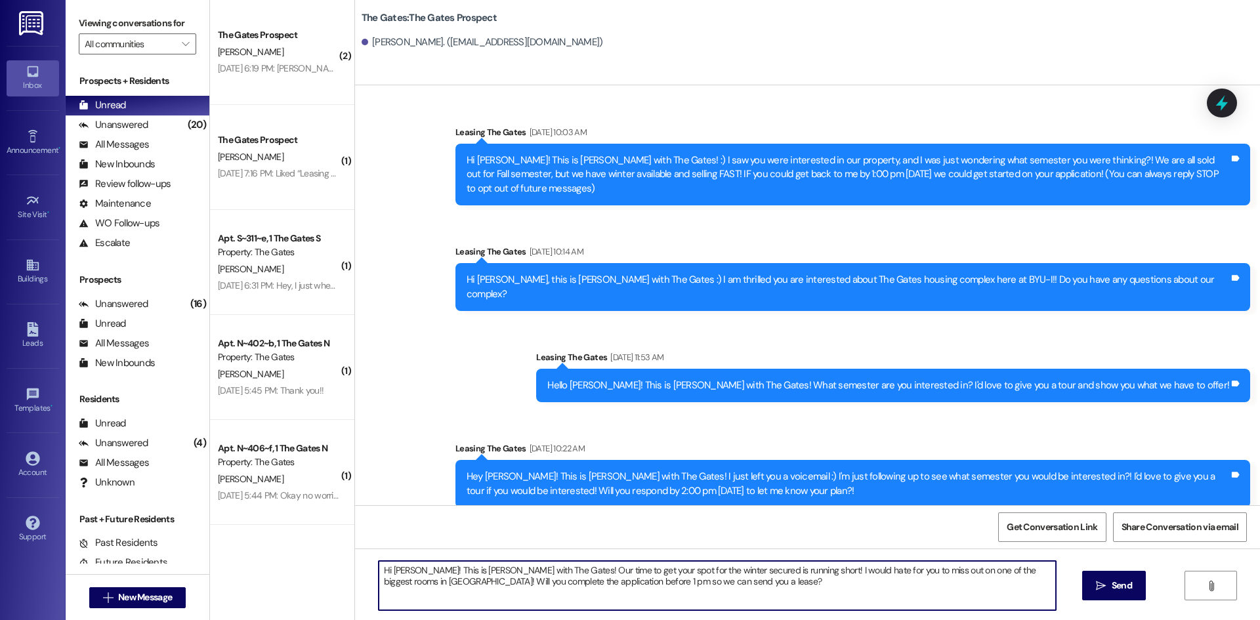
click at [406, 569] on textarea "Hi [PERSON_NAME]! This is [PERSON_NAME] with The Gates! Our time to get your sp…" at bounding box center [717, 585] width 677 height 49
type textarea "Hi [PERSON_NAME]! This is [PERSON_NAME] with The Gates! Our time to get your sp…"
click at [1127, 597] on button " Send" at bounding box center [1114, 586] width 64 height 30
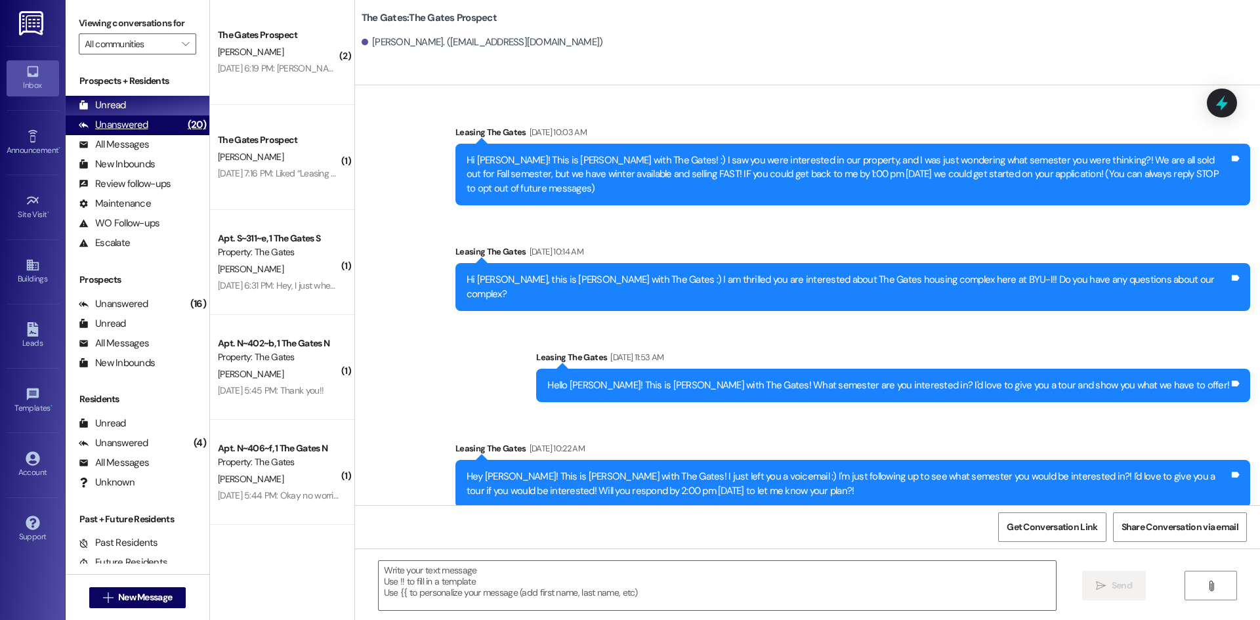
click at [143, 116] on div "Unanswered (20)" at bounding box center [138, 125] width 144 height 20
click at [142, 106] on div "Unread (0)" at bounding box center [138, 106] width 144 height 20
click at [125, 591] on span "New Message" at bounding box center [145, 598] width 54 height 14
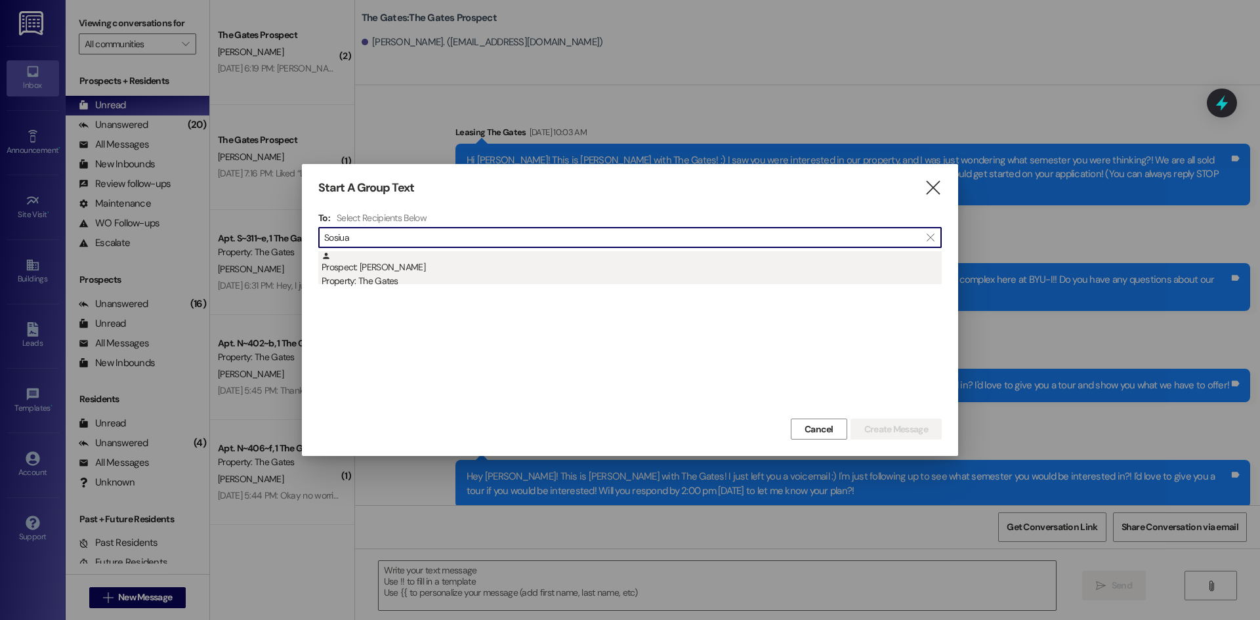
type input "Sosiua"
click at [499, 269] on div "Prospect: [PERSON_NAME] Property: The Gates" at bounding box center [632, 269] width 620 height 37
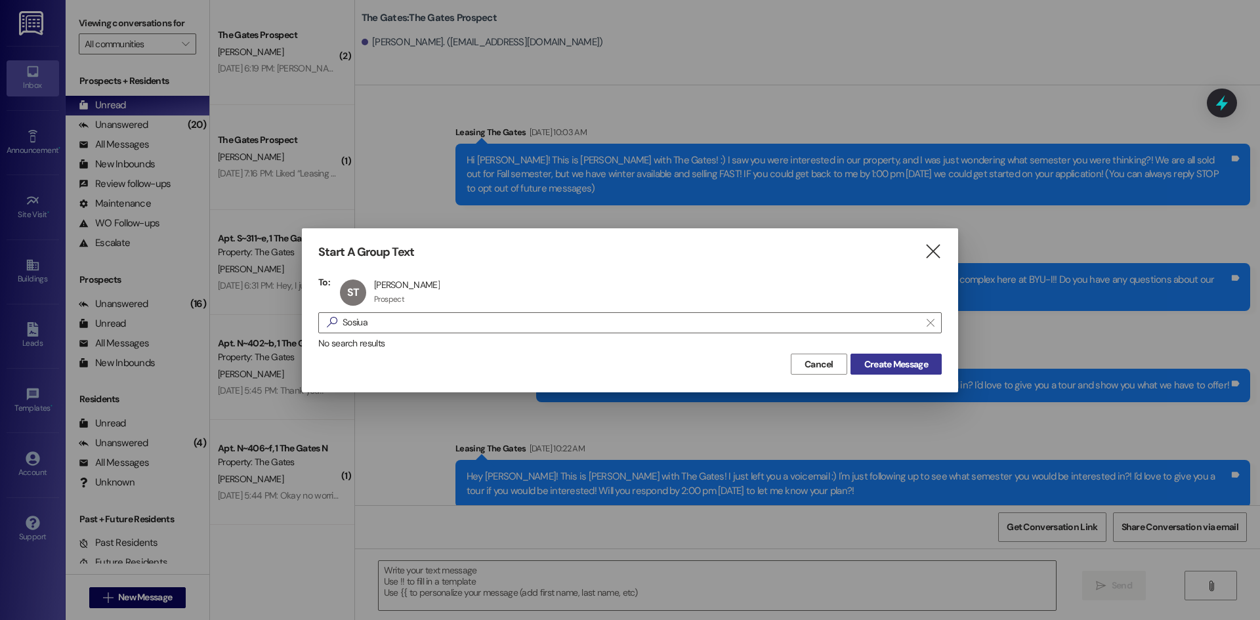
click at [879, 372] on button "Create Message" at bounding box center [895, 364] width 91 height 21
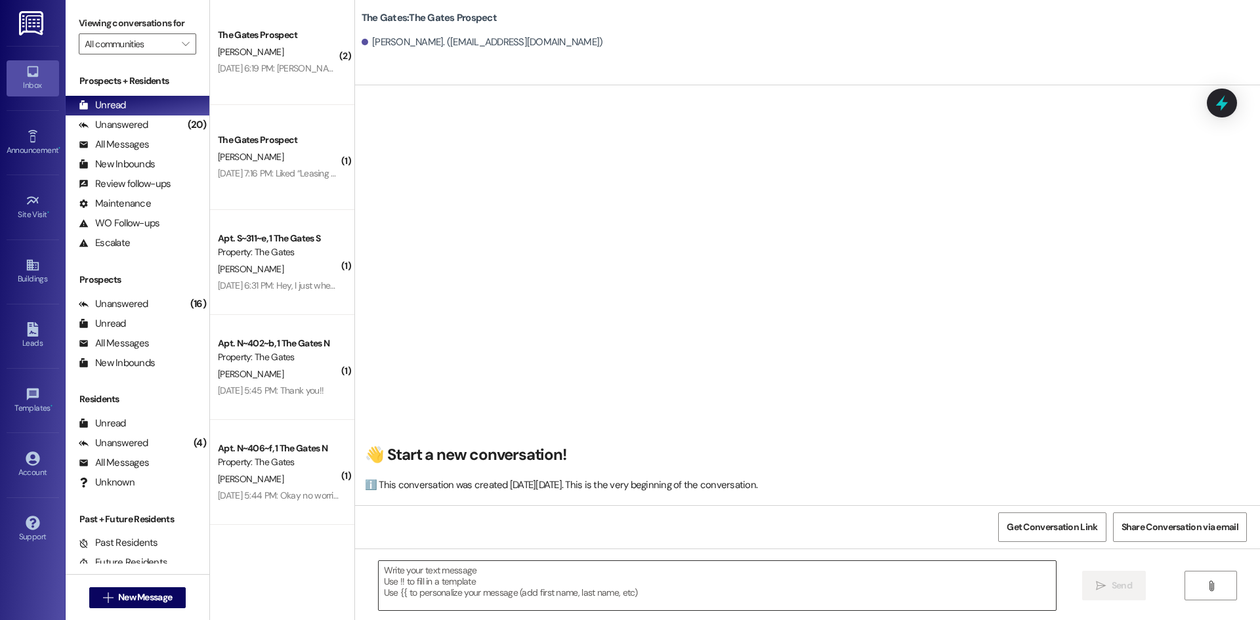
click at [494, 572] on textarea at bounding box center [717, 585] width 677 height 49
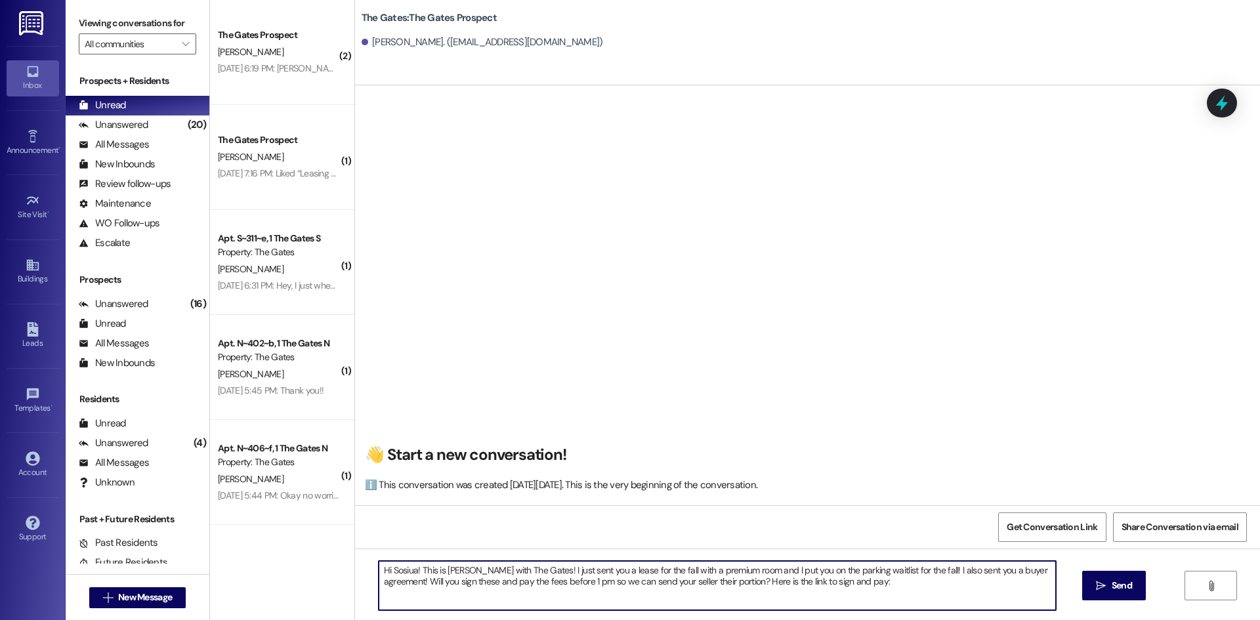
click at [894, 582] on textarea "Hi Sosiua! This is [PERSON_NAME] with The Gates! I just sent you a lease for th…" at bounding box center [717, 585] width 677 height 49
paste textarea "[URL][DOMAIN_NAME]"
type textarea "Hi Sosiua! This is [PERSON_NAME] with The Gates! I just sent you a lease for th…"
click at [1125, 597] on button " Send" at bounding box center [1114, 586] width 64 height 30
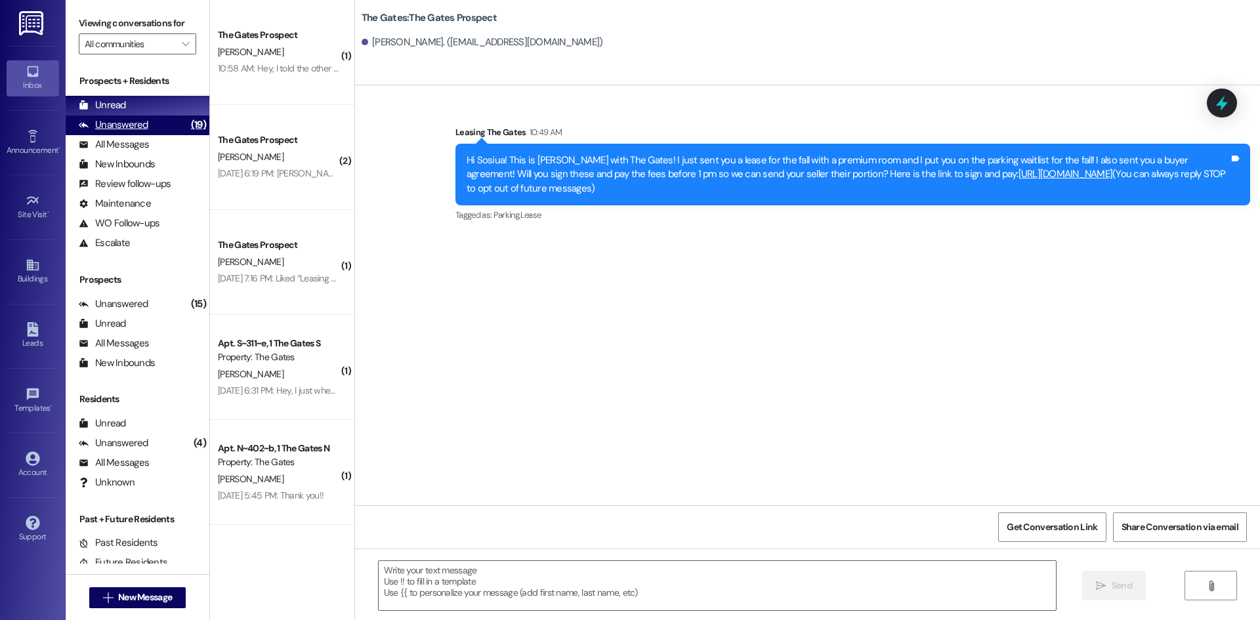
click at [117, 125] on div "Unanswered" at bounding box center [114, 125] width 70 height 14
click at [112, 106] on div "Unread" at bounding box center [102, 105] width 47 height 14
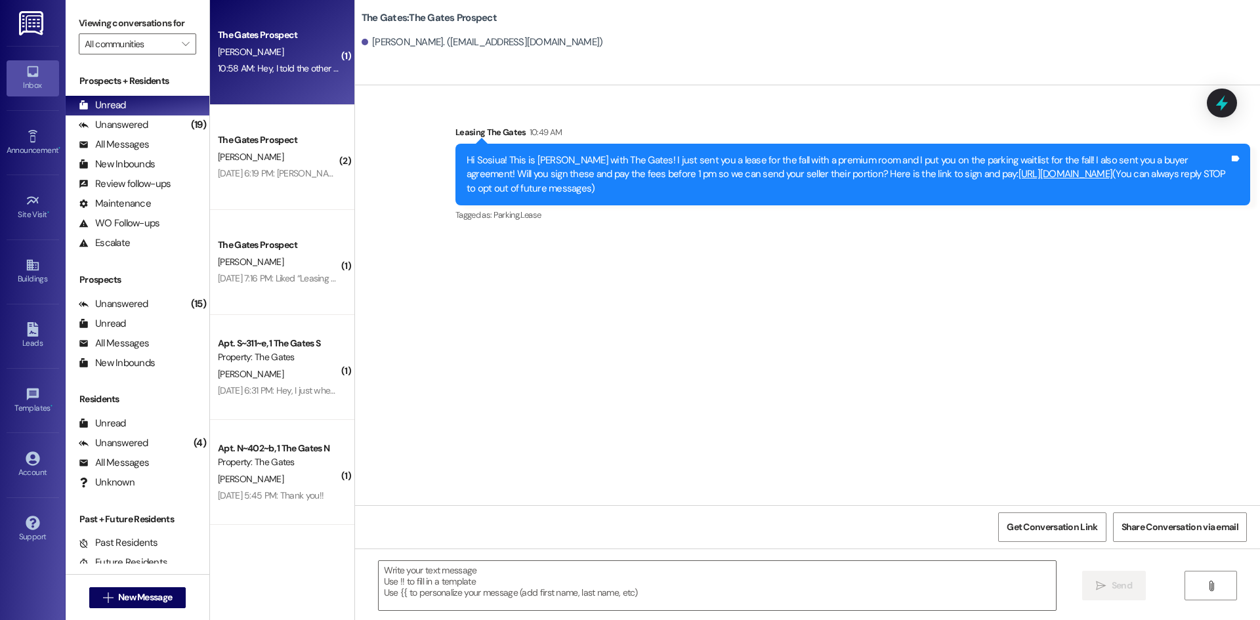
click at [296, 57] on div "[PERSON_NAME]" at bounding box center [279, 52] width 124 height 16
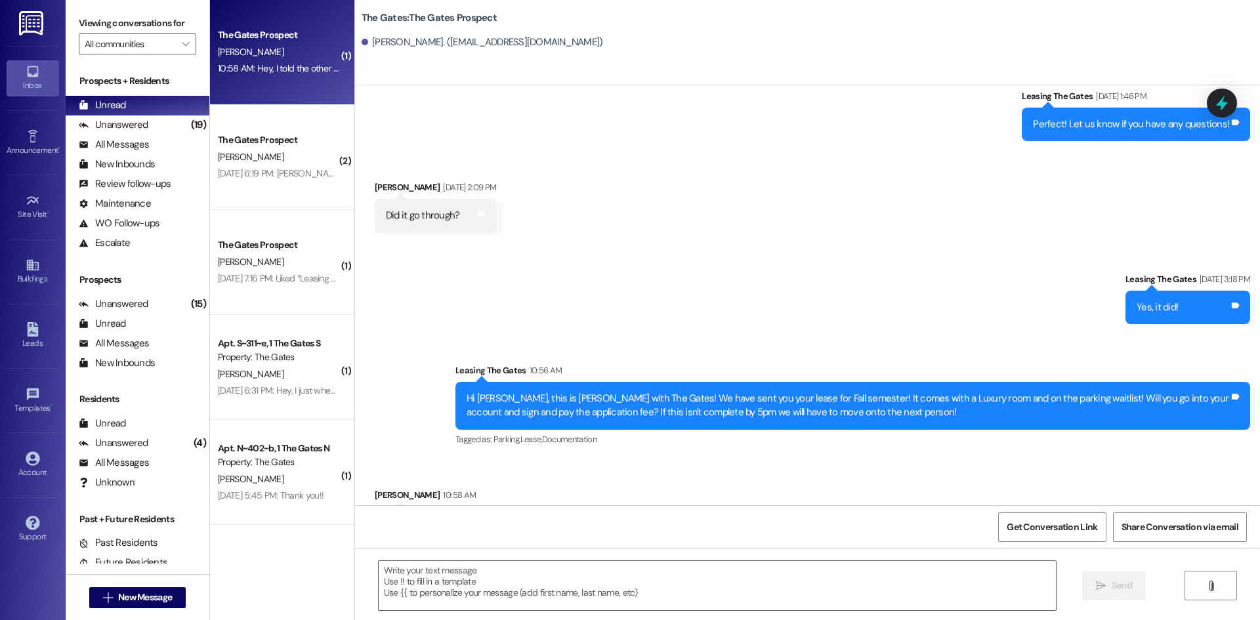
scroll to position [283, 0]
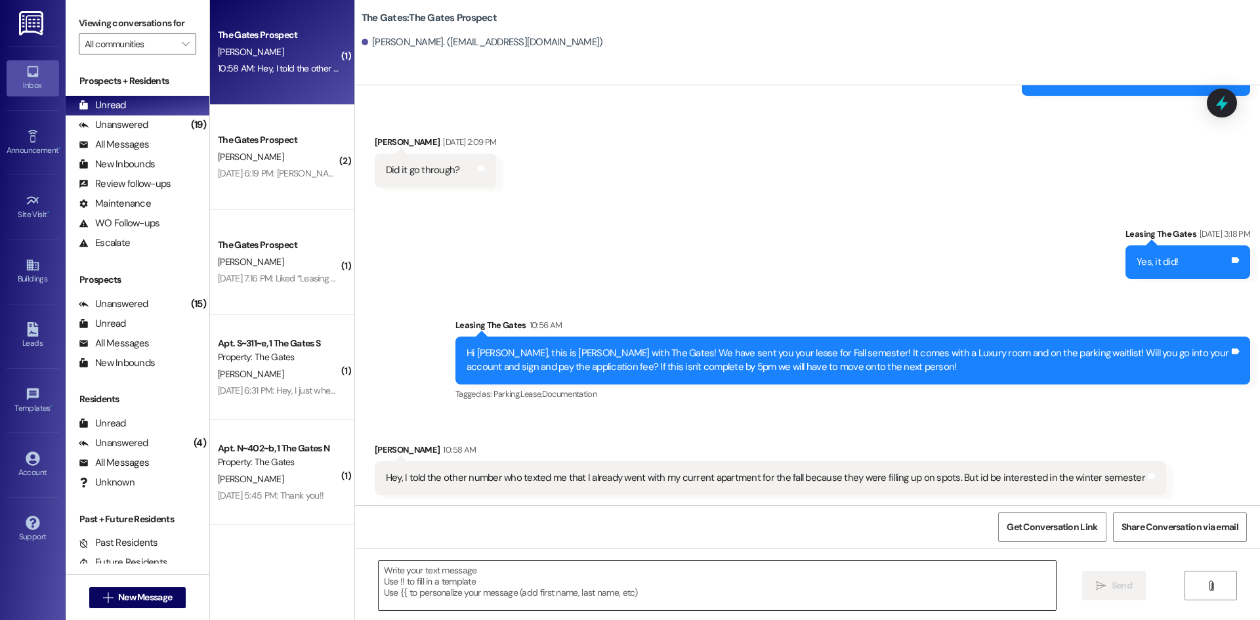
click at [541, 592] on textarea at bounding box center [717, 585] width 677 height 49
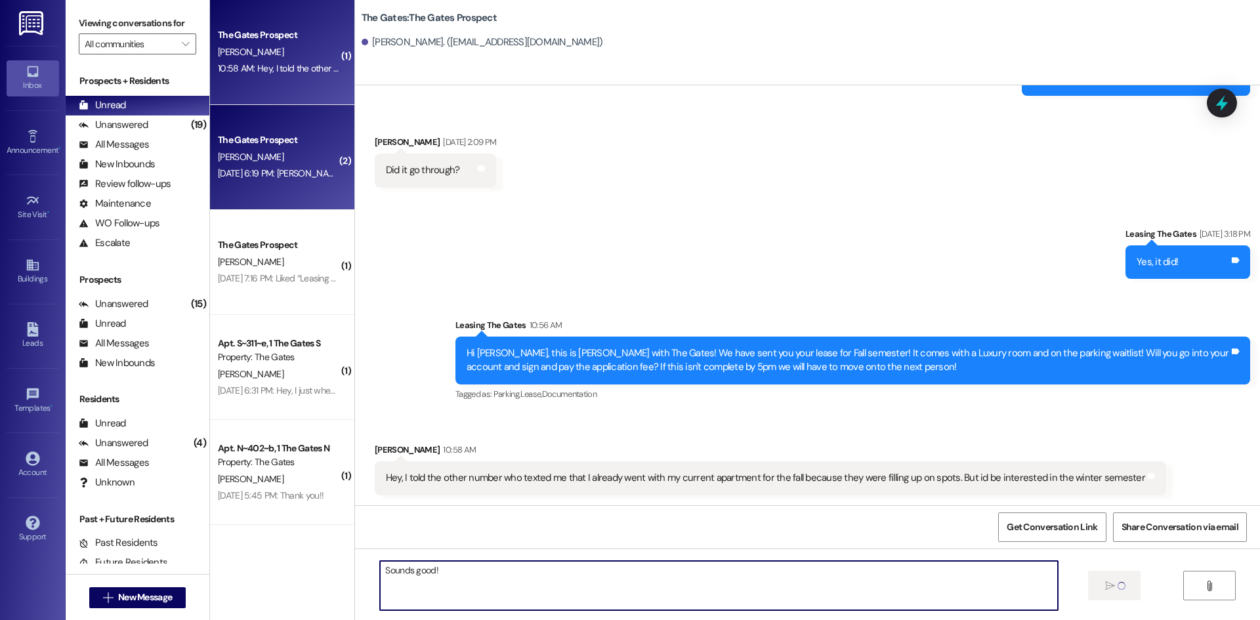
type textarea "Sounds good!"
click at [297, 144] on div "The Gates Prospect" at bounding box center [278, 140] width 121 height 14
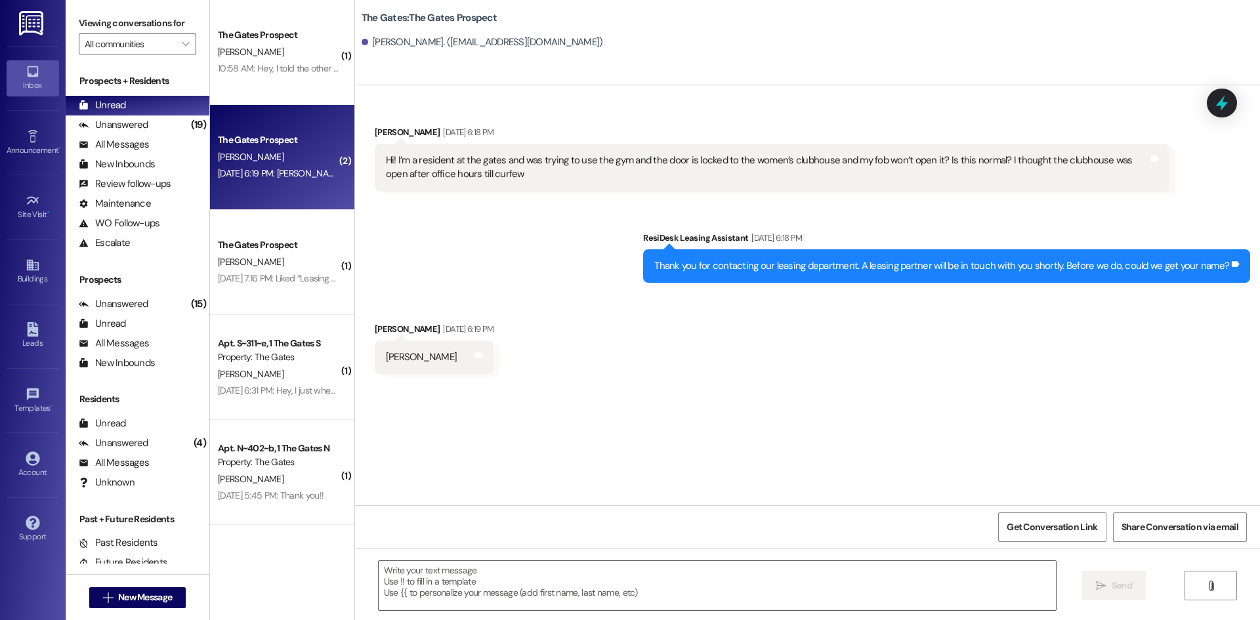
scroll to position [0, 0]
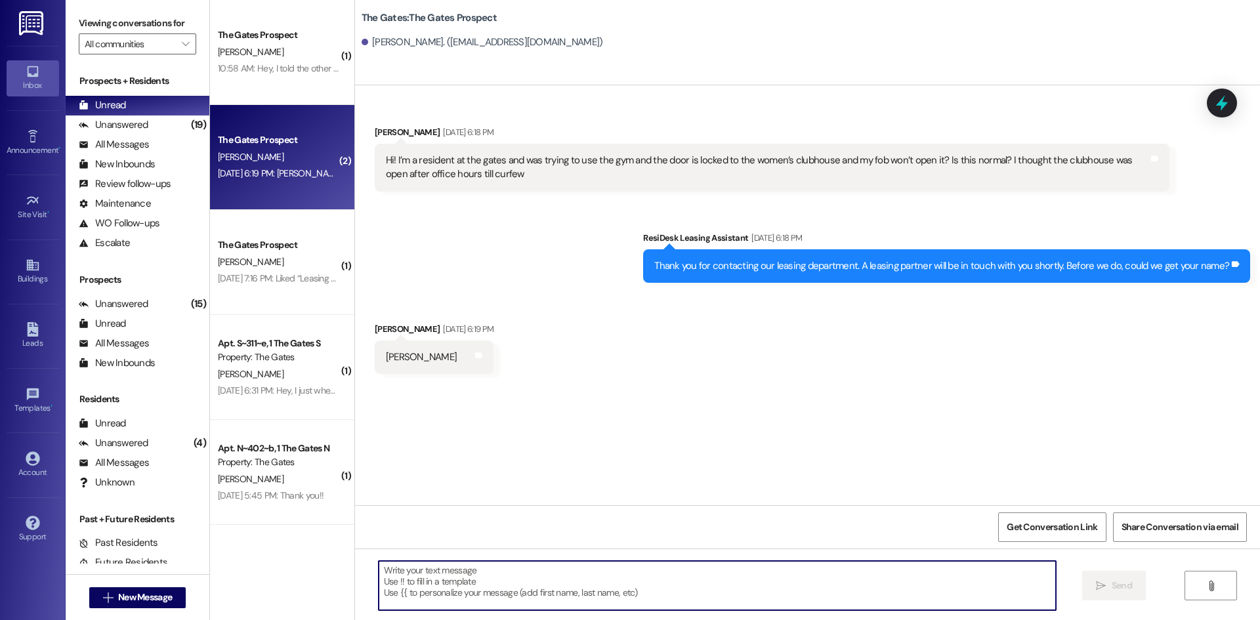
click at [487, 579] on textarea at bounding box center [717, 585] width 677 height 49
click at [483, 579] on textarea at bounding box center [717, 585] width 677 height 49
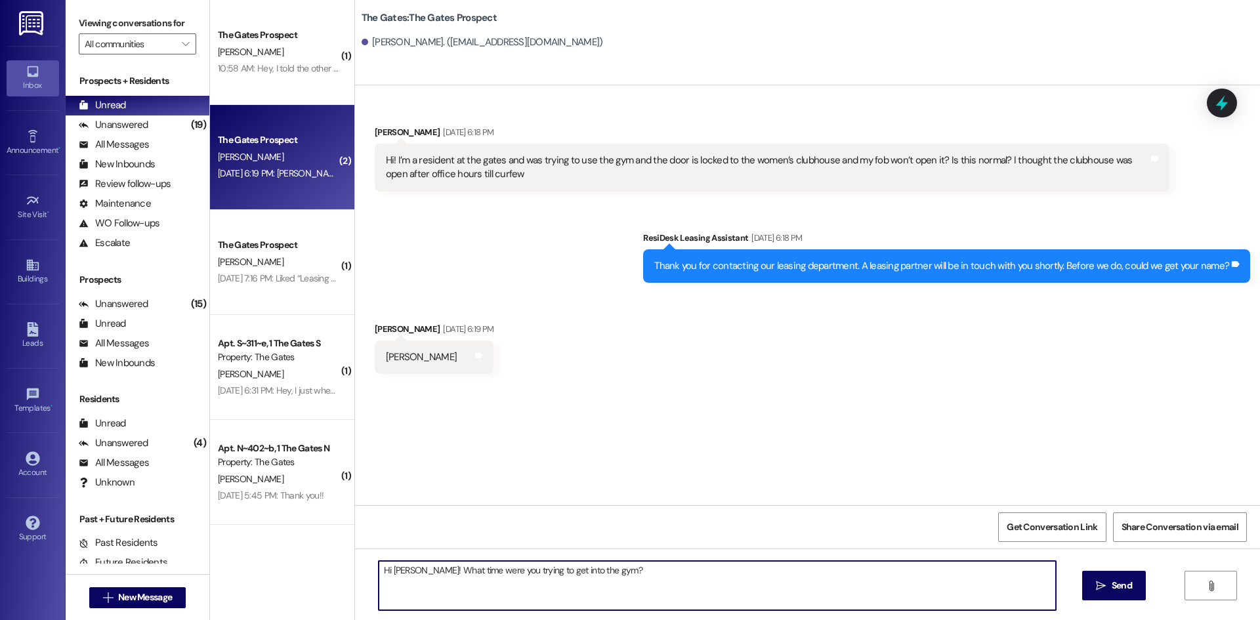
type textarea "Hi [PERSON_NAME]! What time were you trying to get into the gym?"
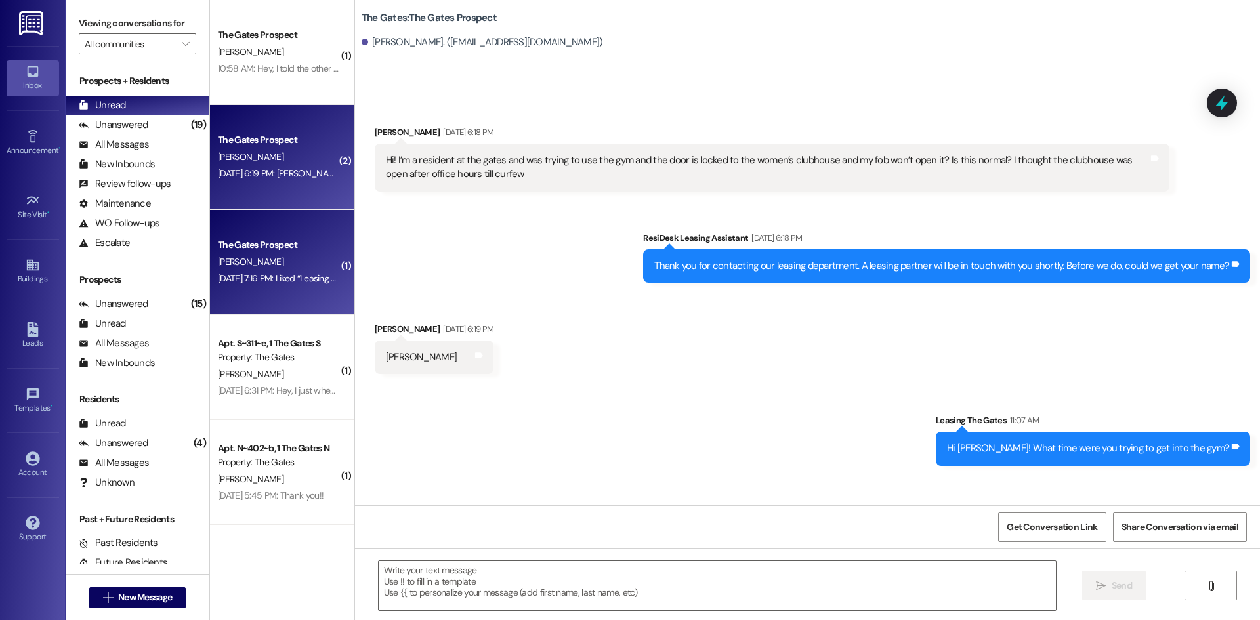
click at [286, 259] on div "[PERSON_NAME]" at bounding box center [279, 262] width 124 height 16
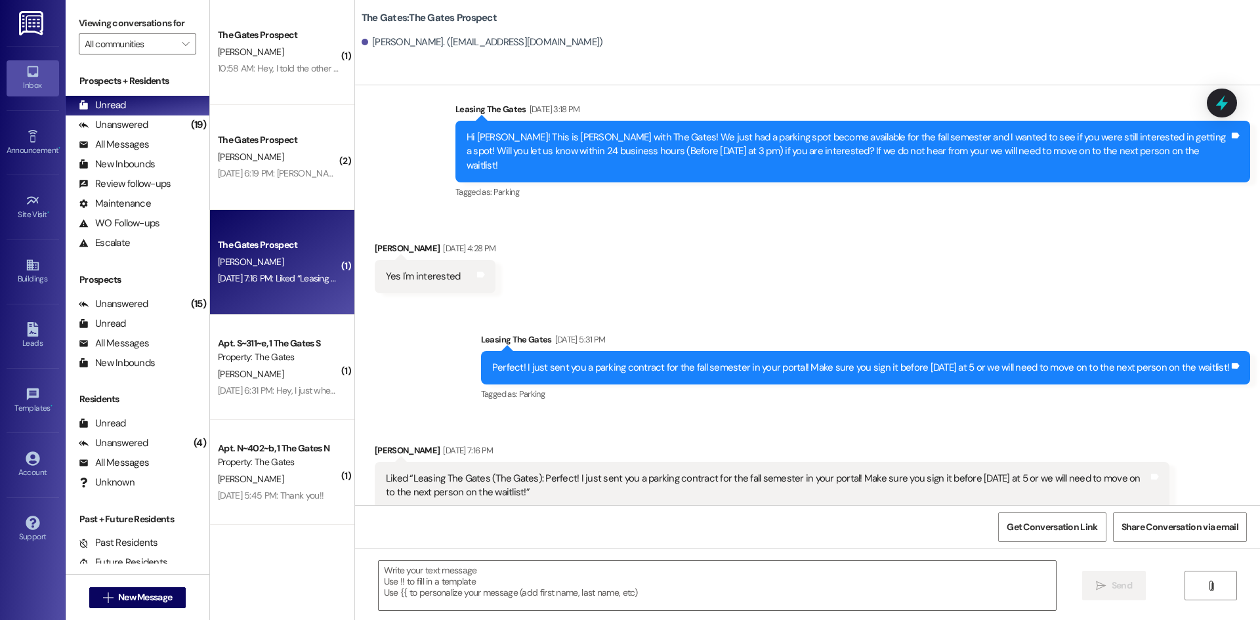
scroll to position [1887, 0]
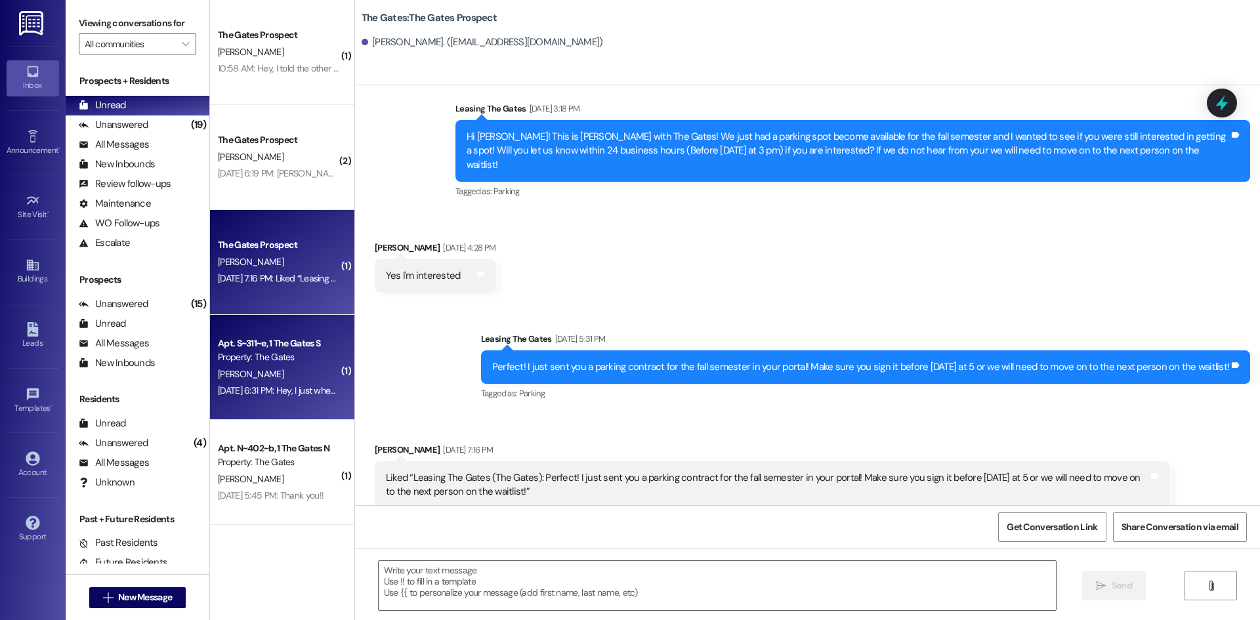
click at [254, 389] on div "[DATE] 6:31 PM: Hey, I just when over the move out statement and I wanted to cl…" at bounding box center [625, 390] width 814 height 12
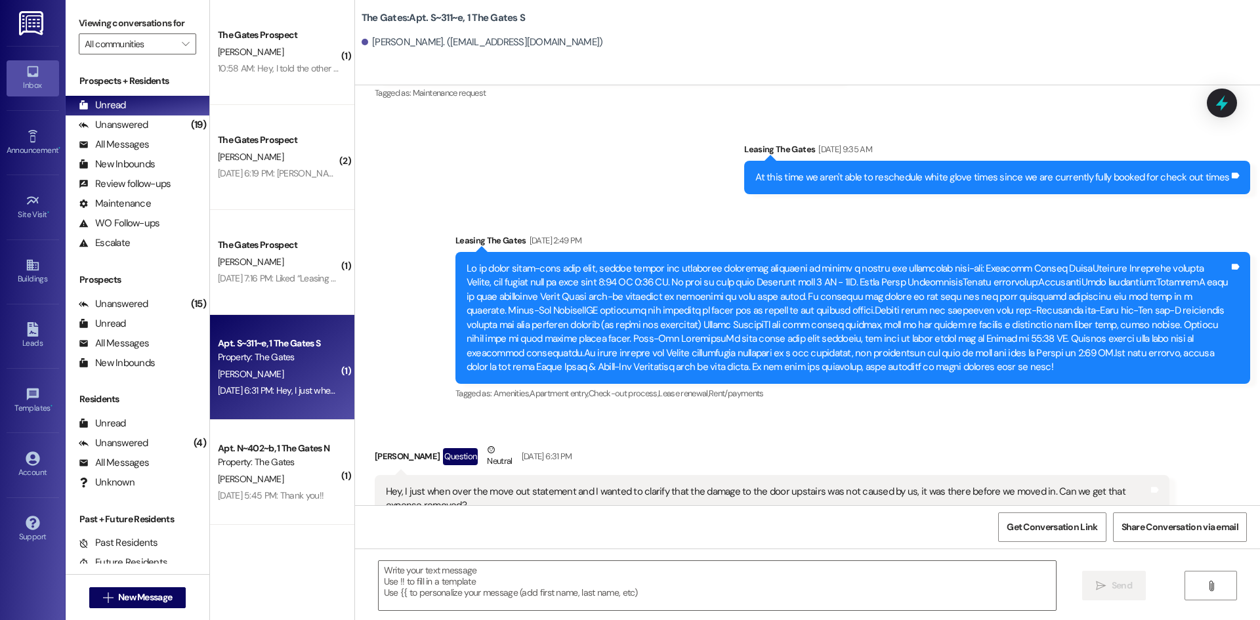
scroll to position [10156, 0]
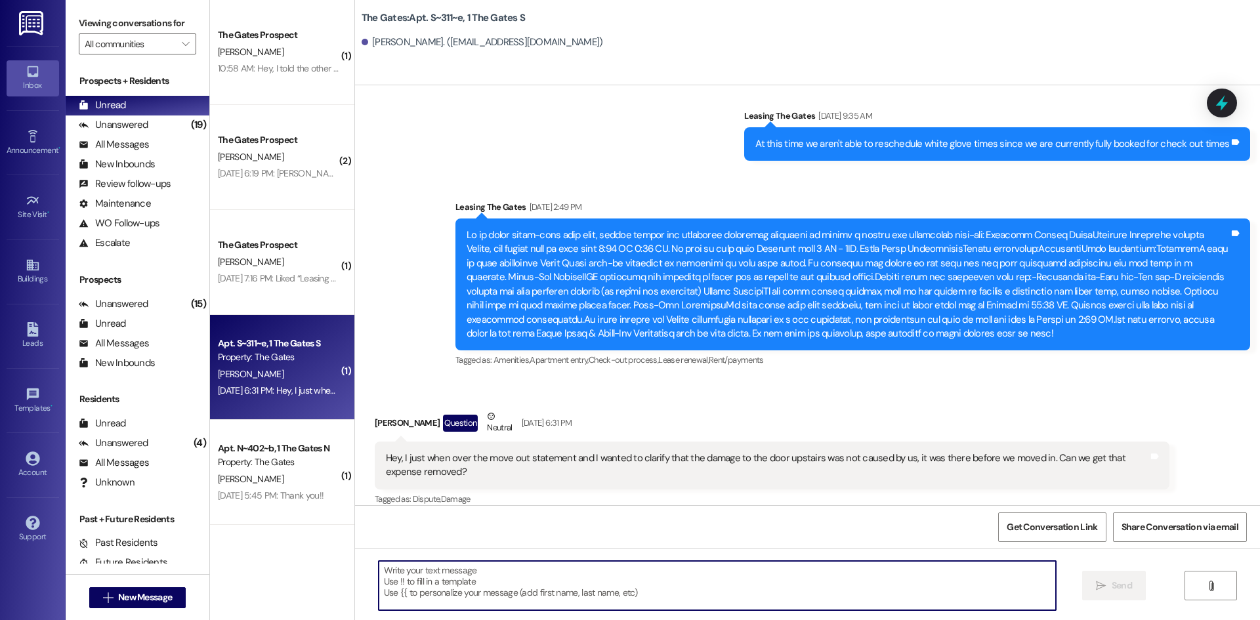
click at [462, 580] on textarea at bounding box center [717, 585] width 677 height 49
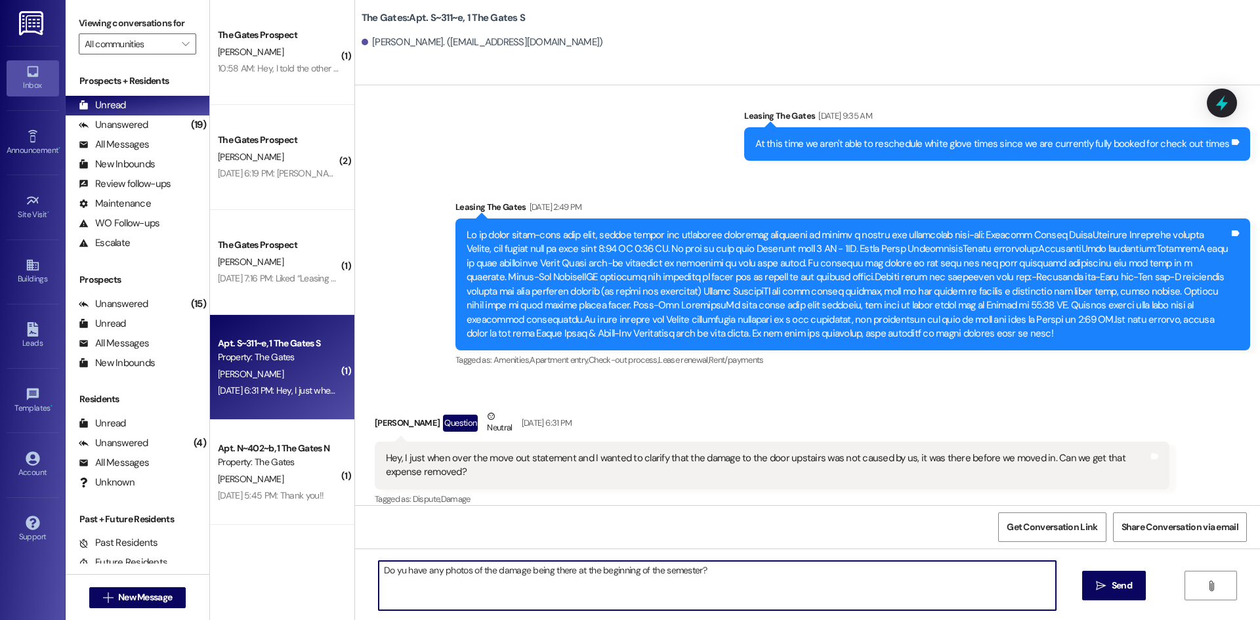
click at [389, 572] on textarea "Do yu have any photos of the damage being there at the beginning of the semeste…" at bounding box center [717, 585] width 677 height 49
type textarea "Do you have any photos of the damage being there at the beginning of the semest…"
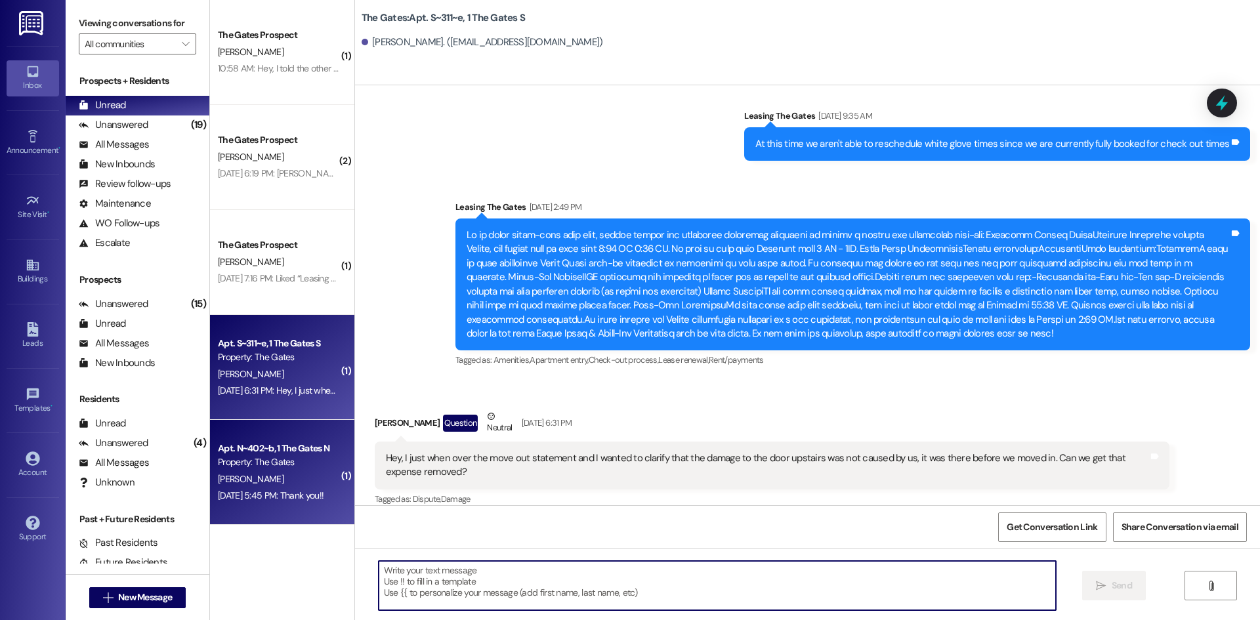
click at [255, 474] on div "[PERSON_NAME]" at bounding box center [279, 479] width 124 height 16
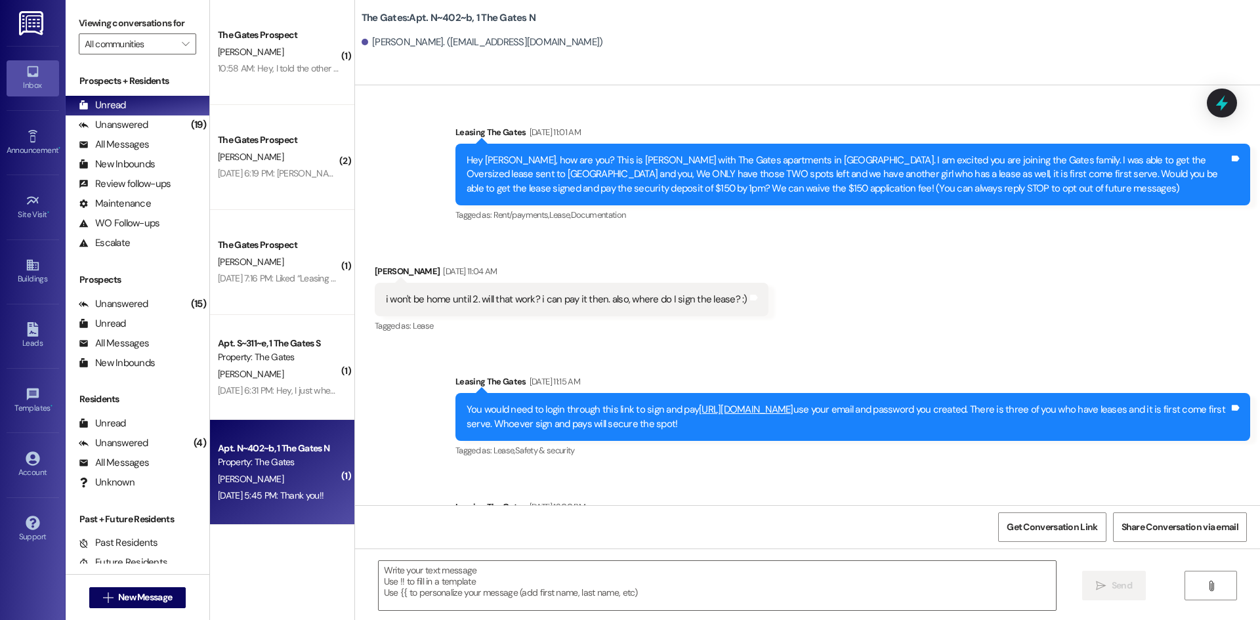
scroll to position [32431, 0]
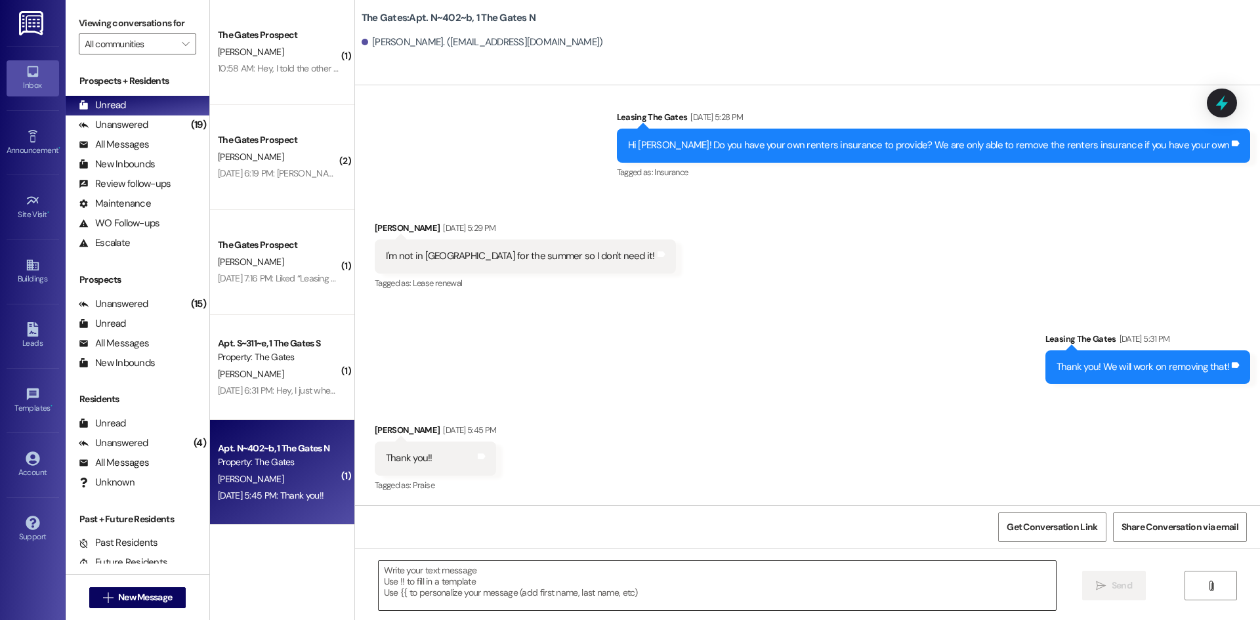
click at [461, 566] on textarea at bounding box center [717, 585] width 677 height 49
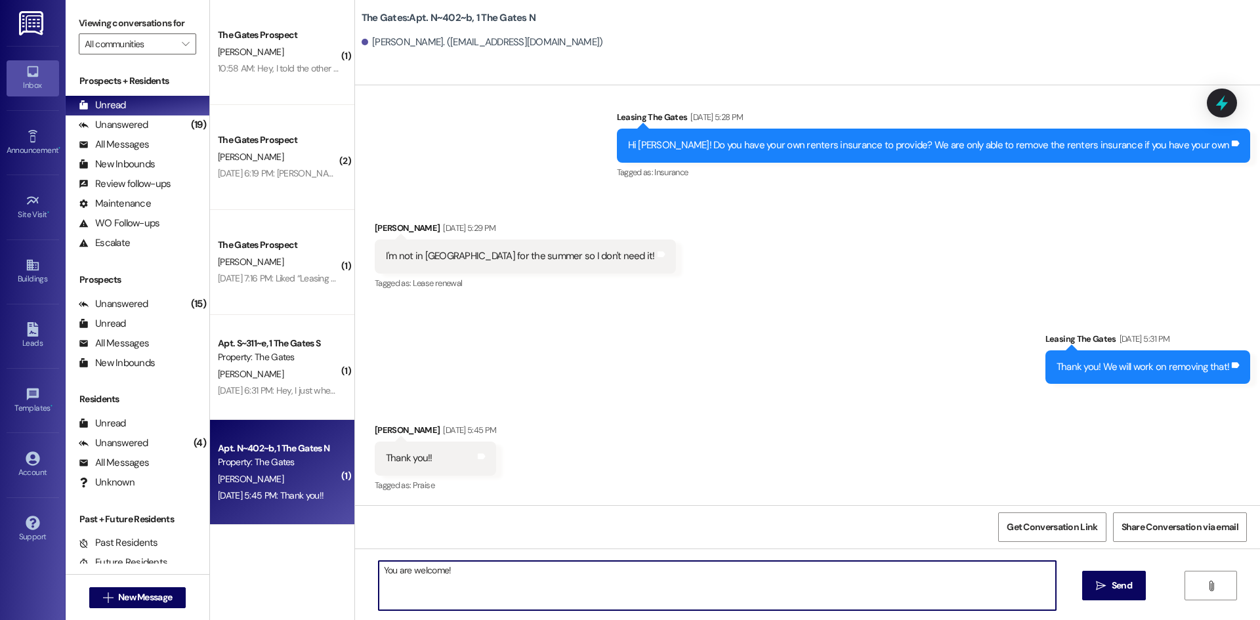
type textarea "You are welcome!"
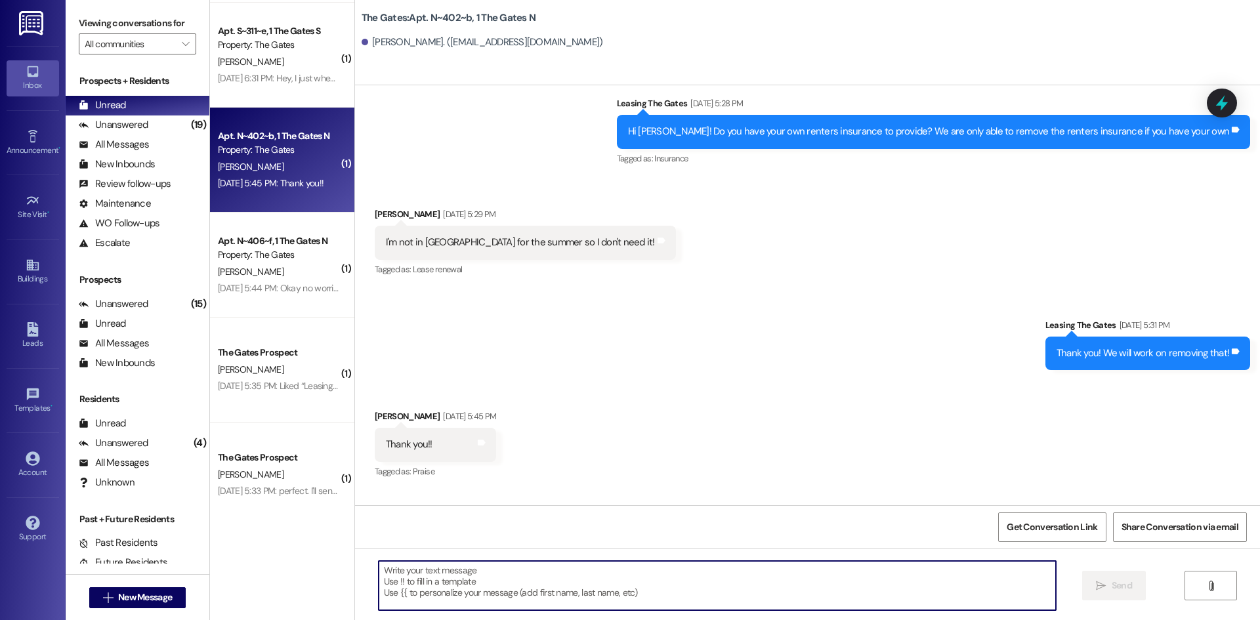
scroll to position [32430, 0]
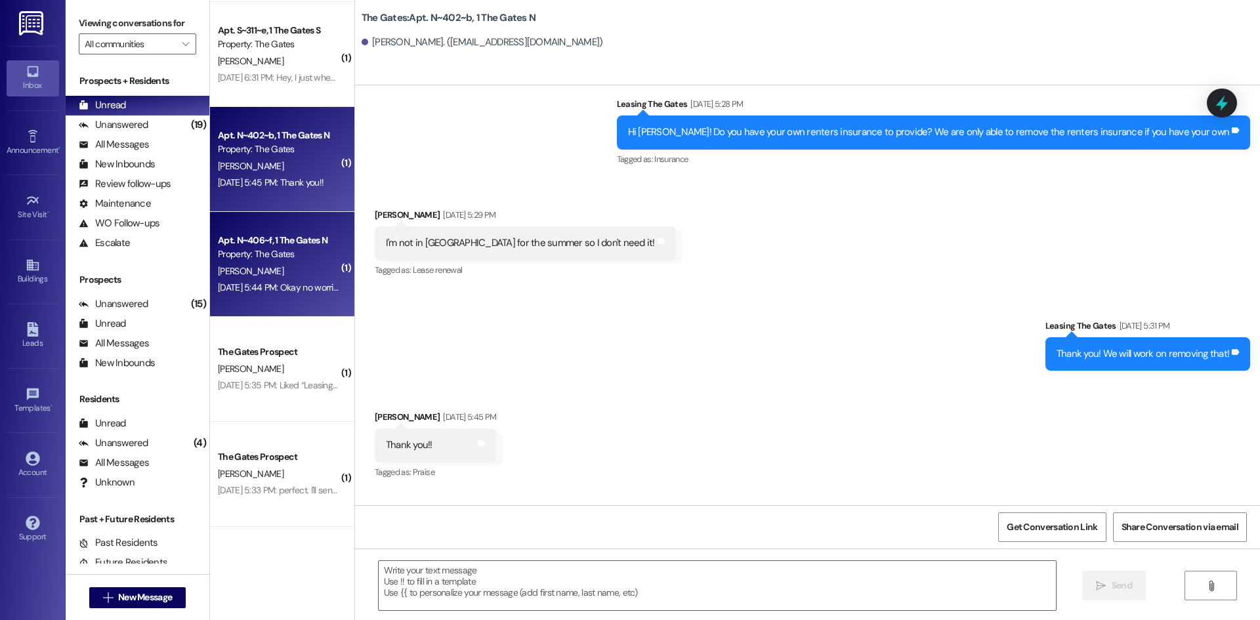
click at [274, 278] on div "[PERSON_NAME]" at bounding box center [279, 271] width 124 height 16
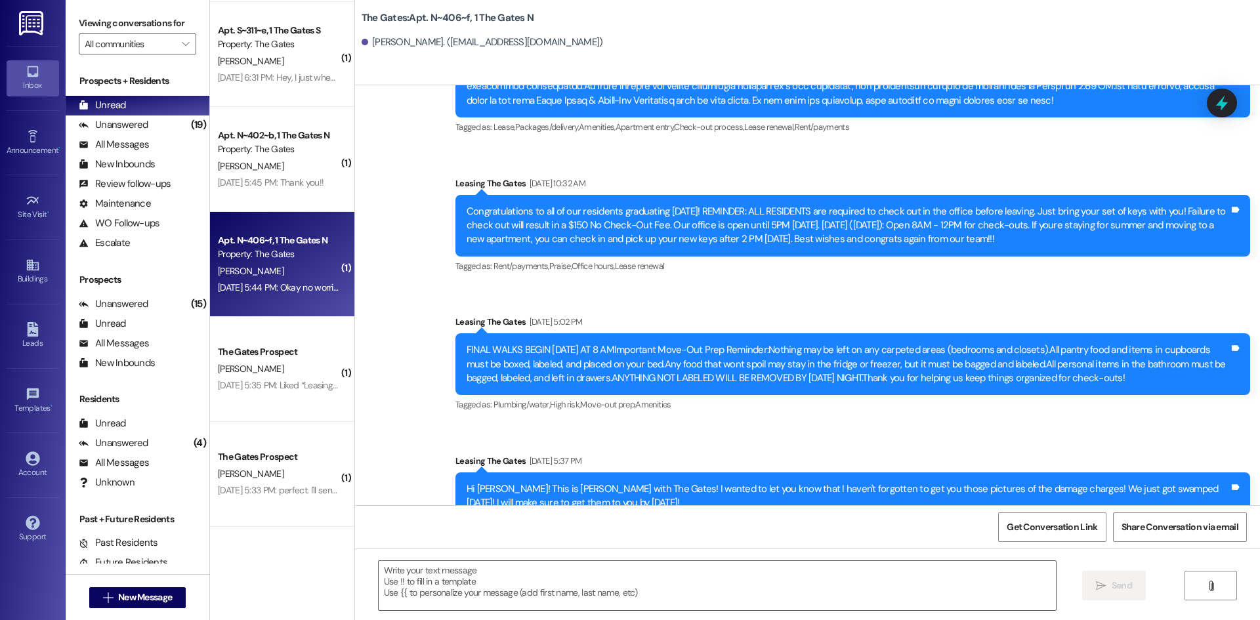
scroll to position [8494, 0]
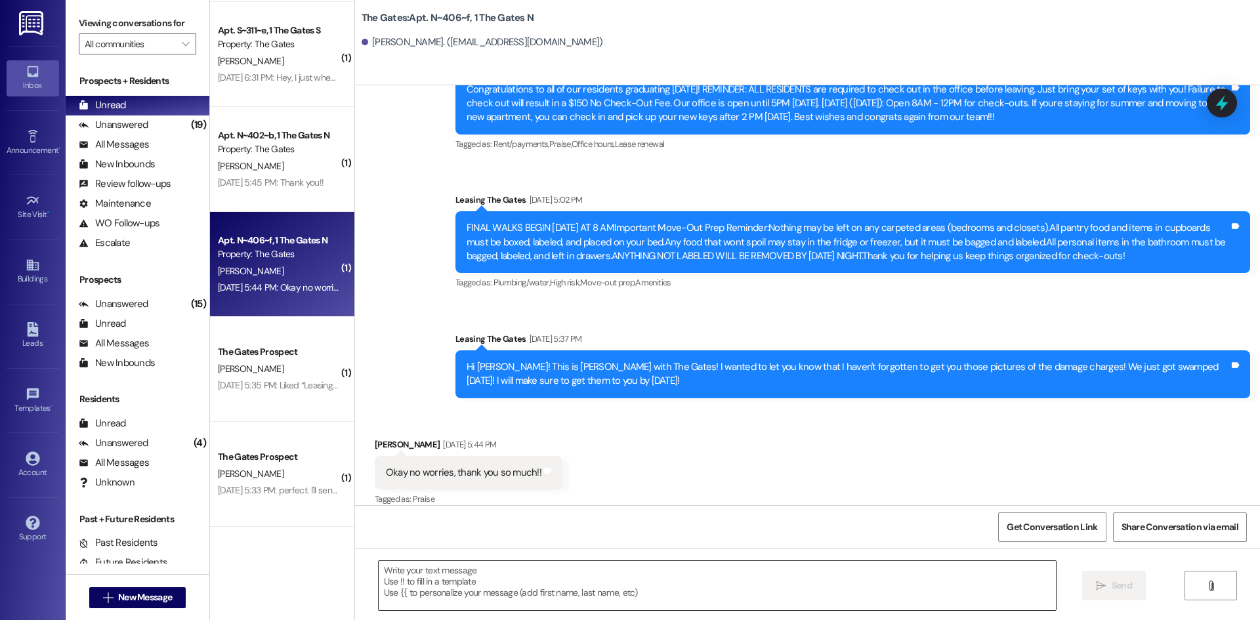
click at [496, 582] on textarea at bounding box center [717, 585] width 677 height 49
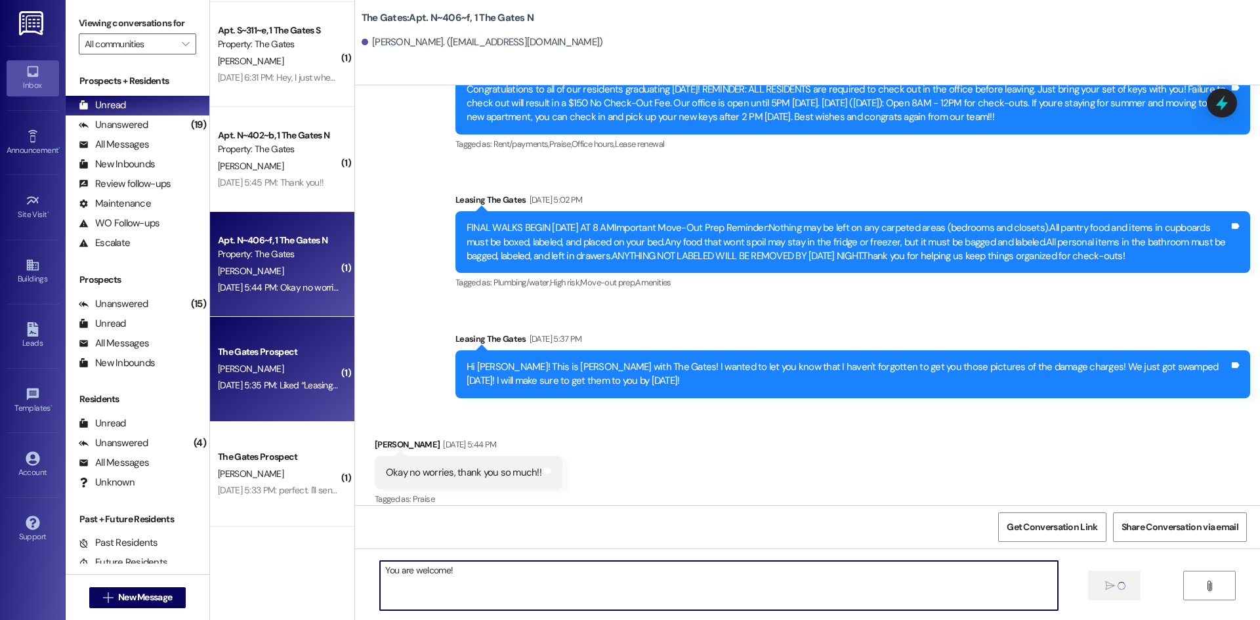
type textarea "You are welcome!"
click at [259, 388] on div "[DATE] 5:35 PM: Liked “Leasing The Gates (The Gates): Thank you for letting us …" at bounding box center [380, 385] width 324 height 12
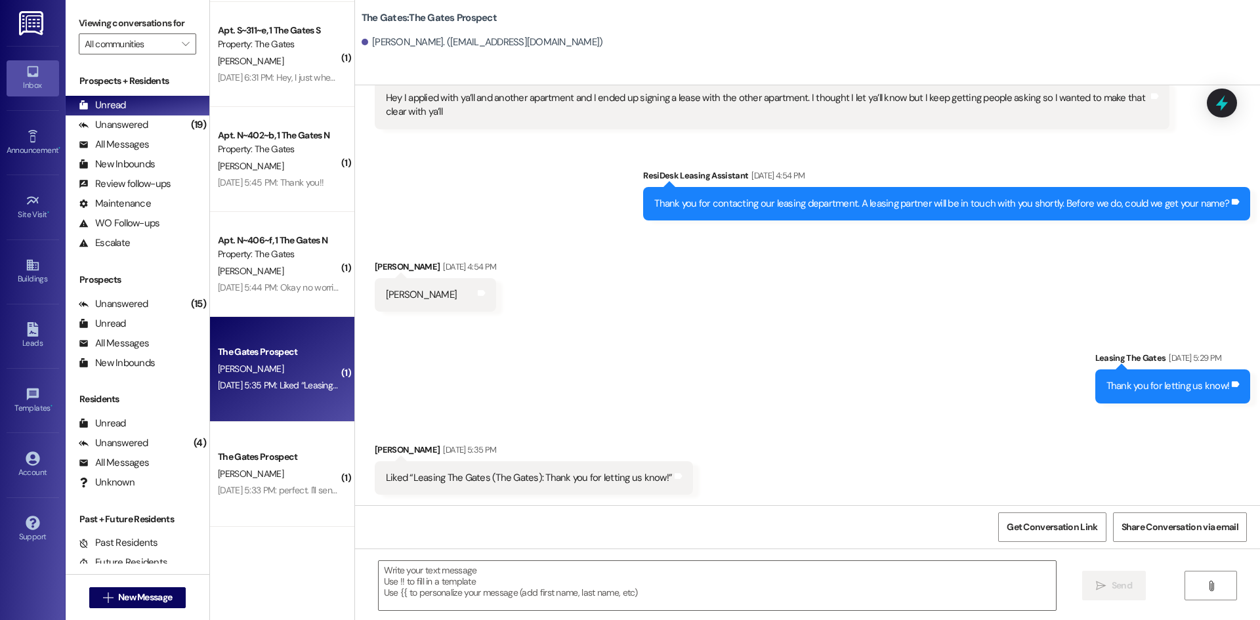
scroll to position [62, 0]
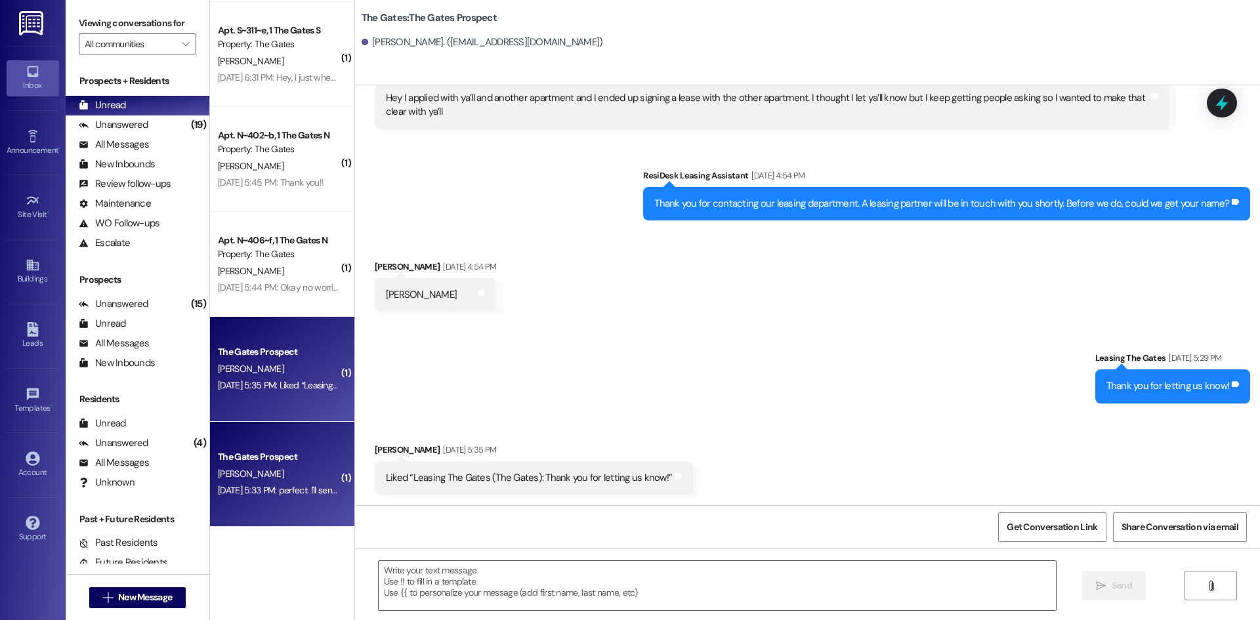
click at [317, 459] on div "The Gates Prospect" at bounding box center [278, 457] width 121 height 14
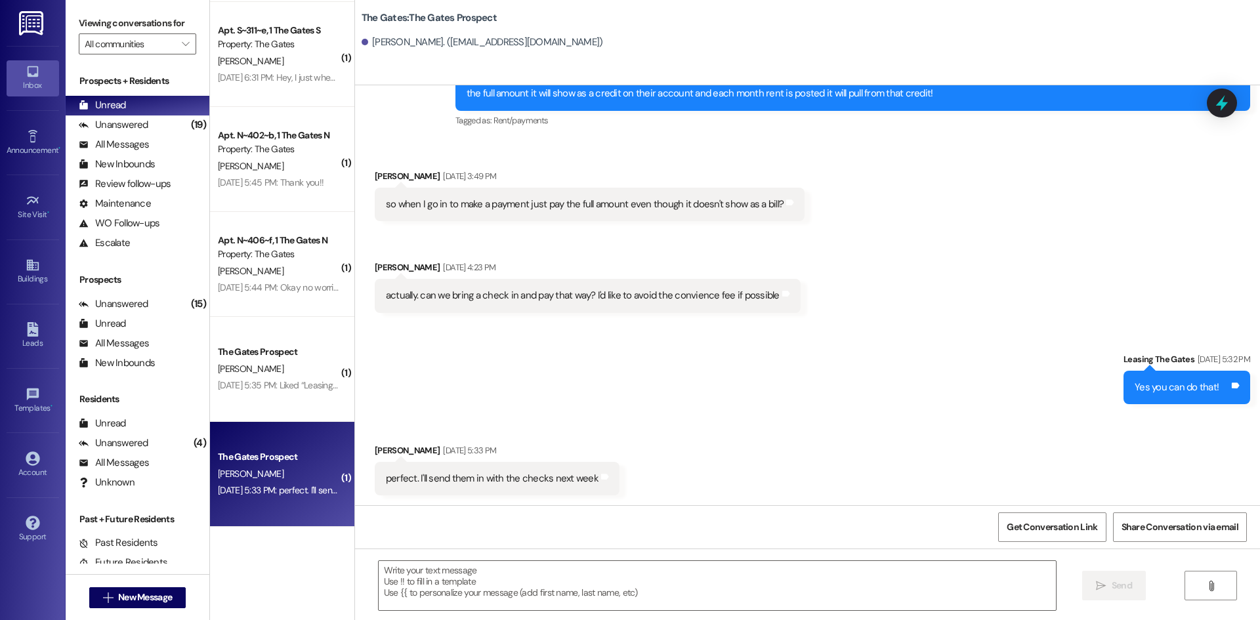
scroll to position [384, 0]
click at [471, 589] on textarea at bounding box center [717, 585] width 677 height 49
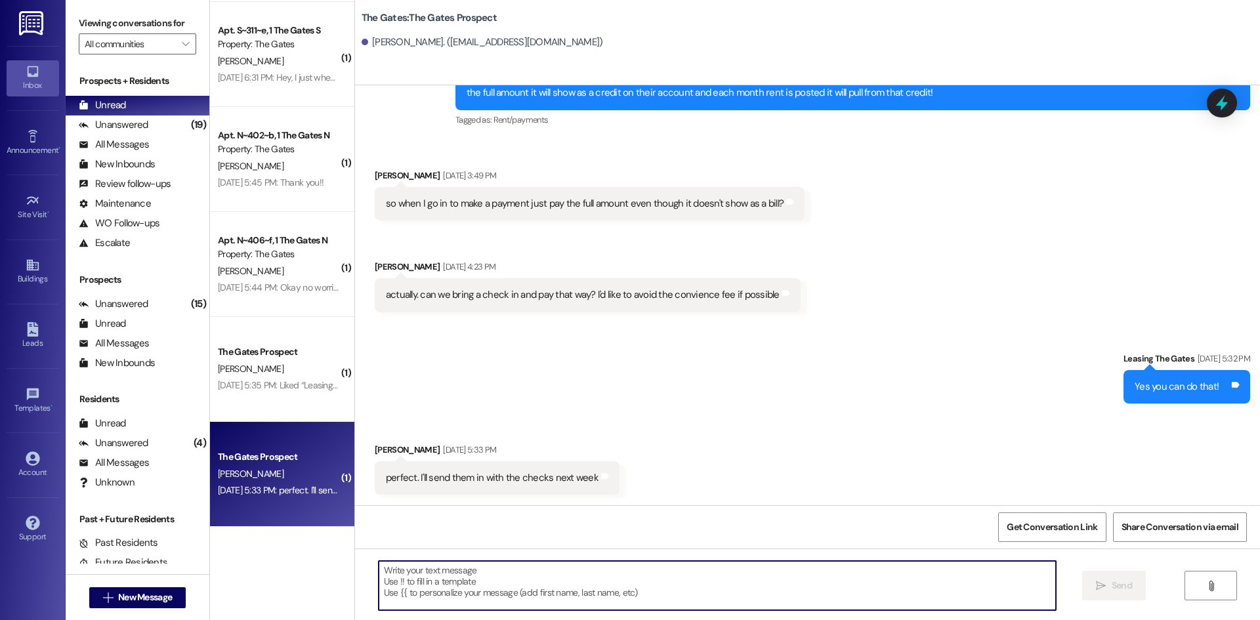
type textarea "T"
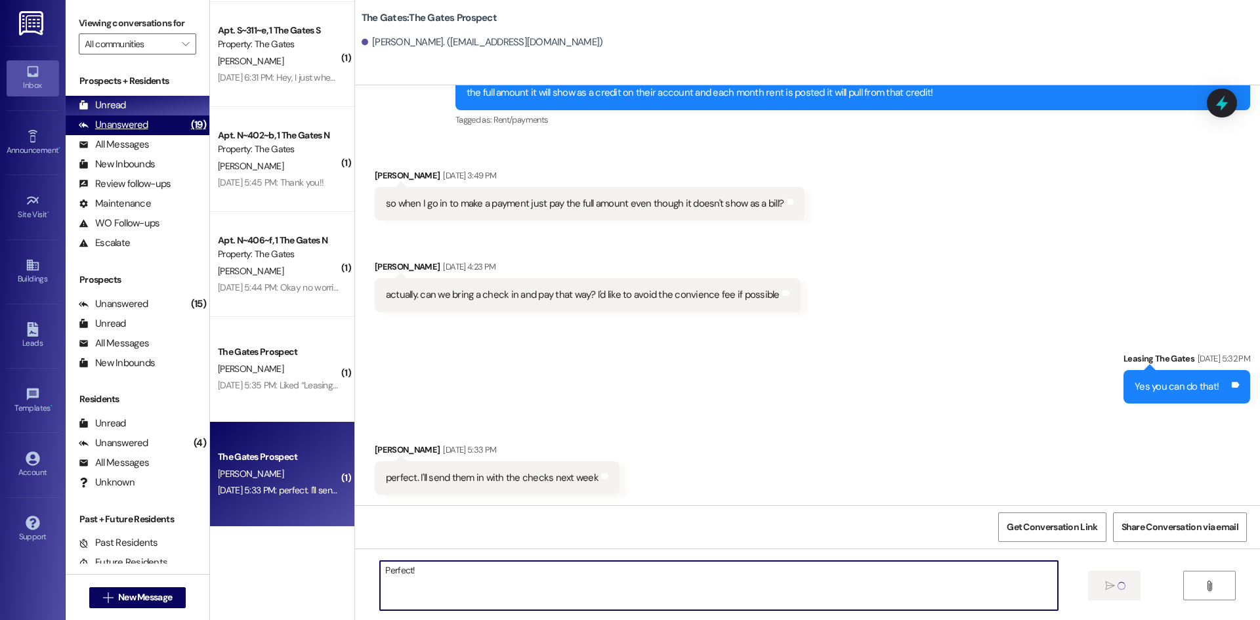
type textarea "Perfect!"
click at [135, 129] on div "Unanswered" at bounding box center [114, 125] width 70 height 14
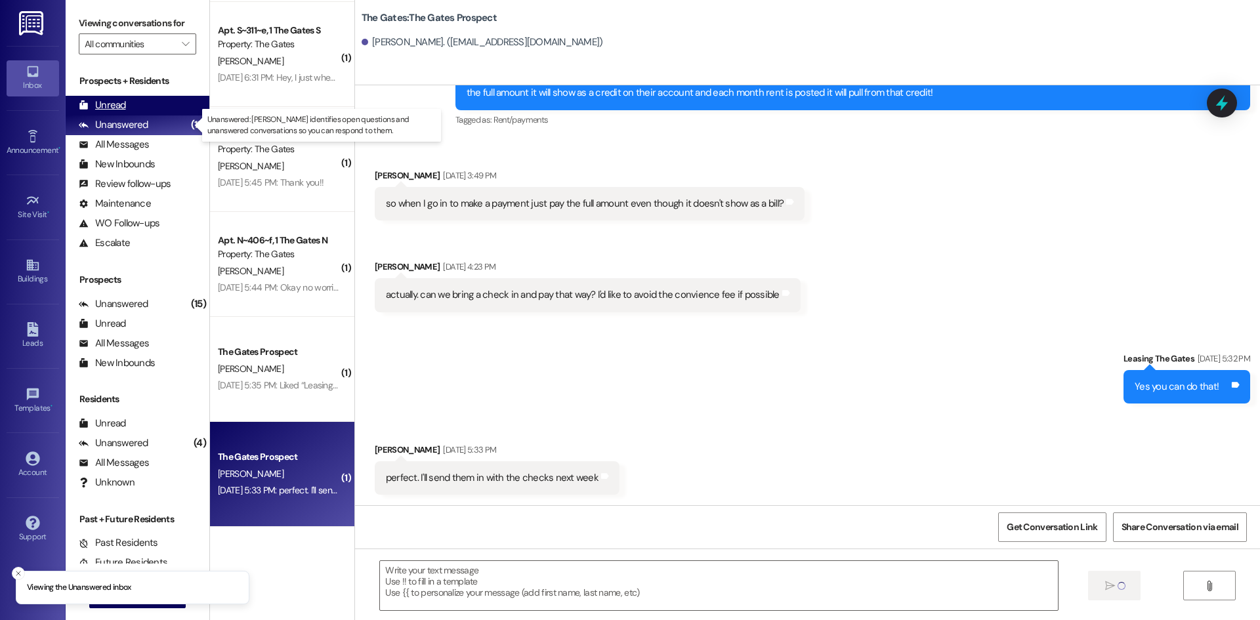
scroll to position [383, 0]
click at [125, 105] on div "Unread (0)" at bounding box center [138, 106] width 144 height 20
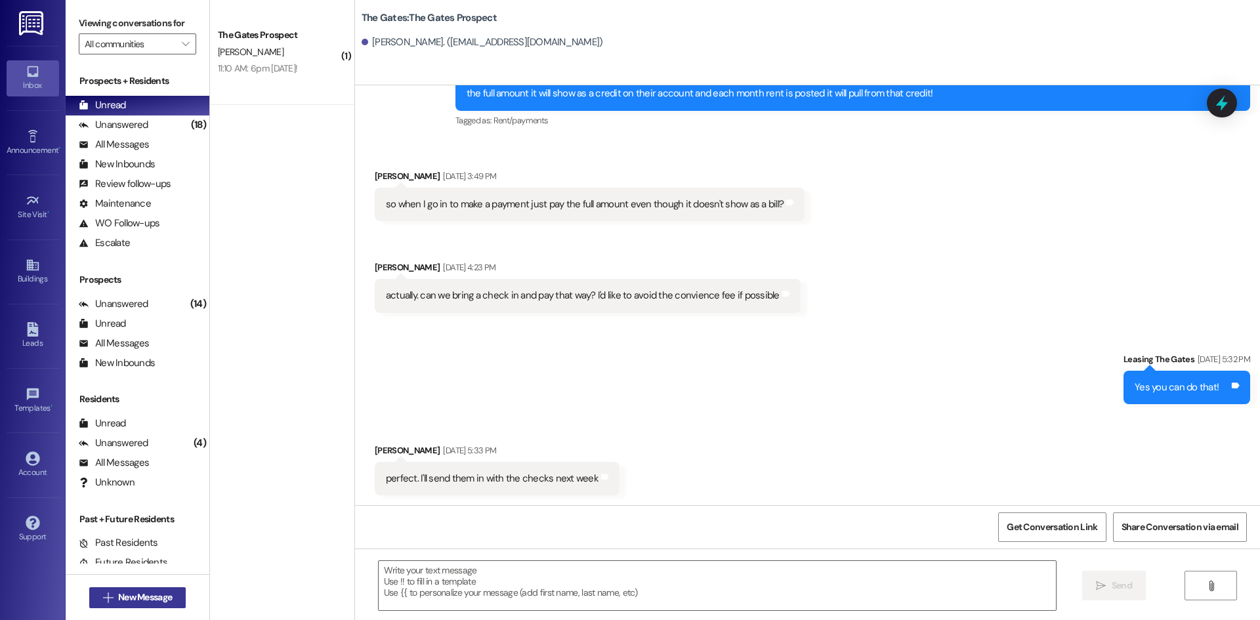
click at [133, 595] on span "New Message" at bounding box center [145, 598] width 54 height 14
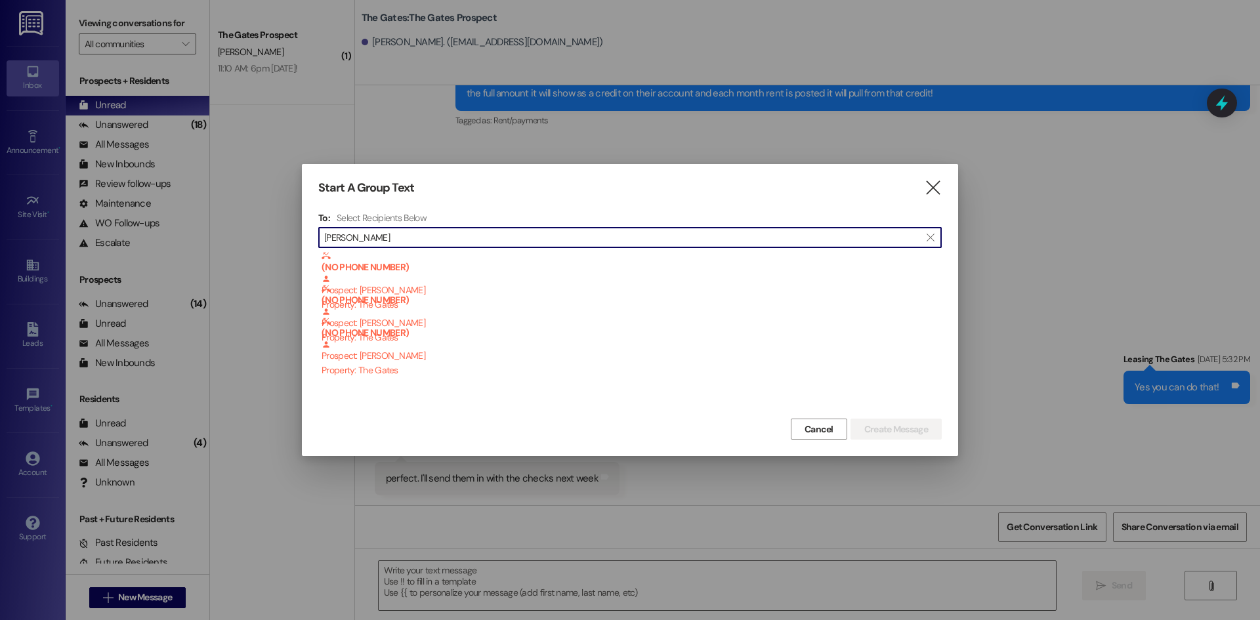
type input "[PERSON_NAME]"
drag, startPoint x: 228, startPoint y: 221, endPoint x: 201, endPoint y: 217, distance: 27.3
click at [201, 217] on div "Start A Group Text  To: Select Recipients Below  [PERSON_NAME]  (NO PHONE NU…" at bounding box center [630, 310] width 1260 height 620
type input "[PERSON_NAME]"
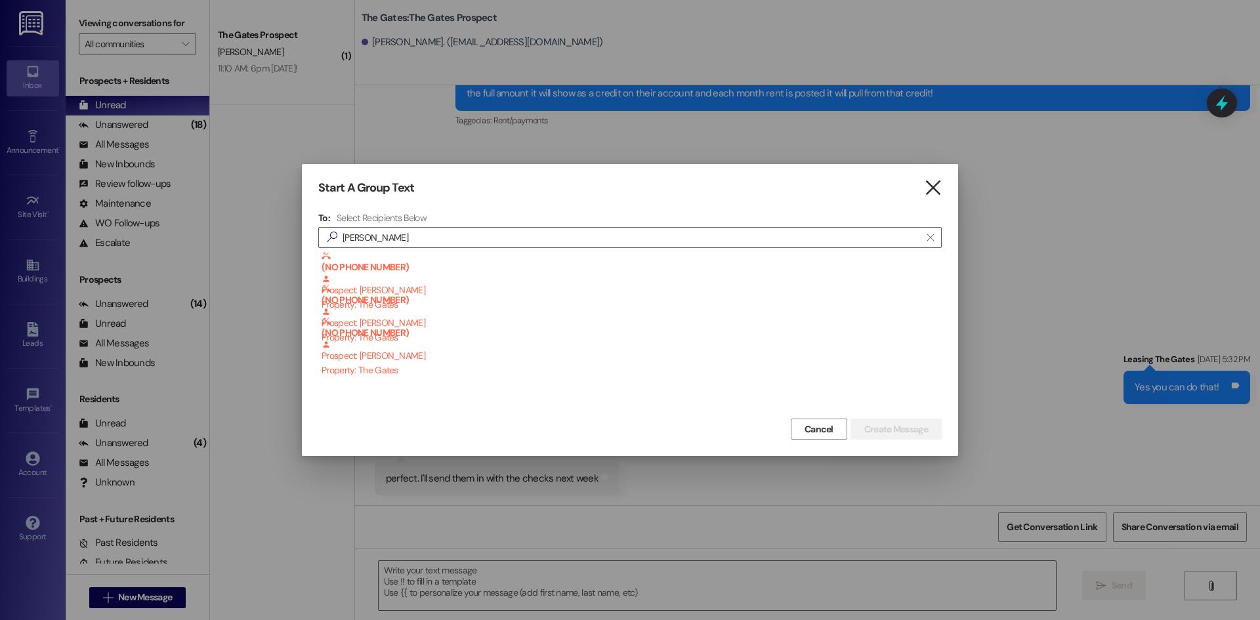
click at [936, 187] on icon "" at bounding box center [933, 188] width 18 height 14
